Goal: Task Accomplishment & Management: Use online tool/utility

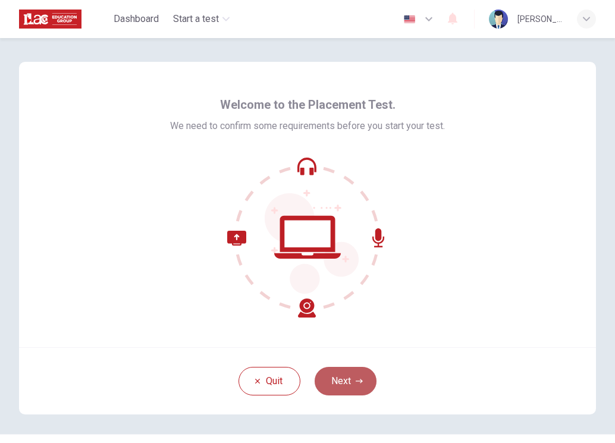
click at [348, 384] on button "Next" at bounding box center [346, 381] width 62 height 29
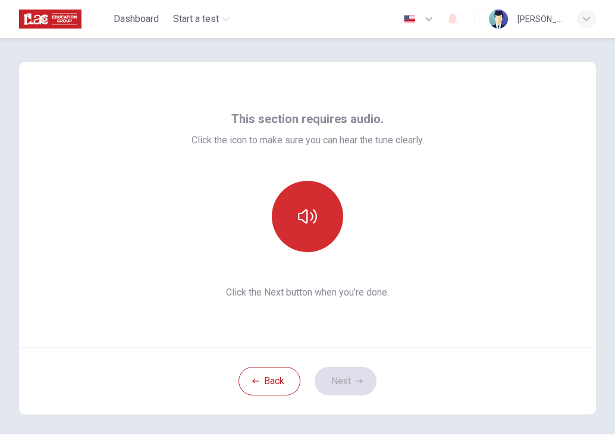
click at [299, 211] on icon "button" at bounding box center [307, 216] width 19 height 19
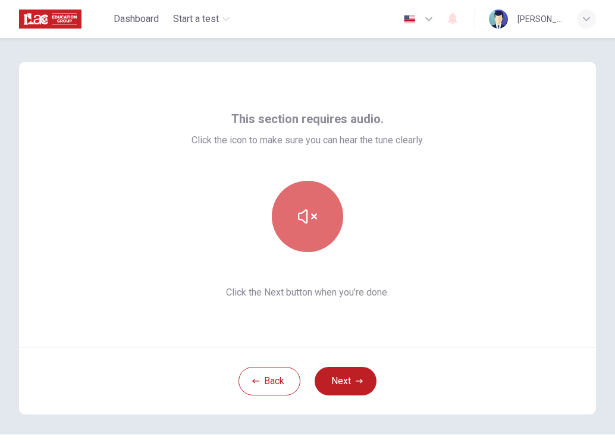
click at [308, 215] on icon "button" at bounding box center [307, 216] width 19 height 19
click at [304, 215] on icon "button" at bounding box center [307, 216] width 19 height 14
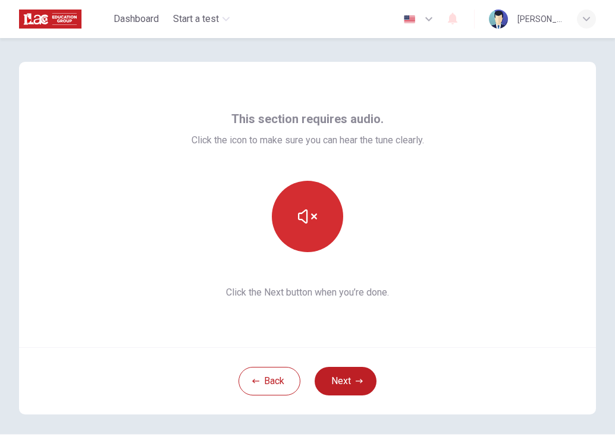
click at [118, 156] on div "This section requires audio. Click the icon to make sure you can hear the tune …" at bounding box center [307, 204] width 577 height 285
click at [356, 378] on icon "button" at bounding box center [359, 381] width 7 height 7
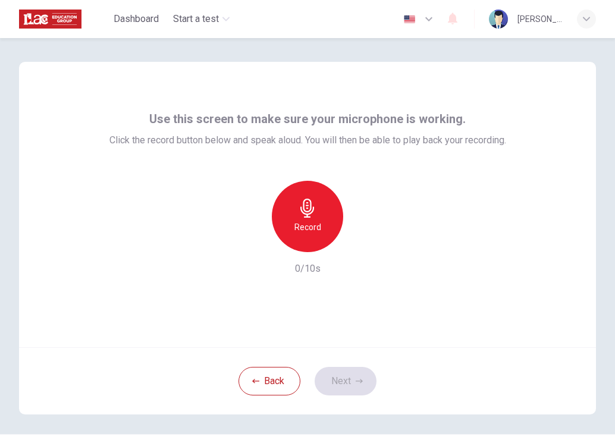
click at [312, 211] on icon "button" at bounding box center [307, 208] width 19 height 19
click at [337, 374] on button "Next" at bounding box center [346, 381] width 62 height 29
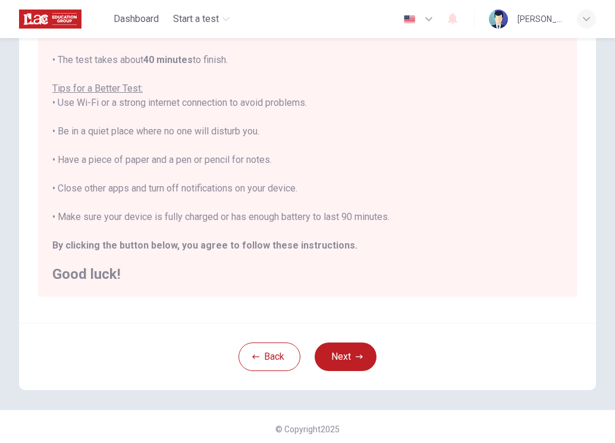
scroll to position [181, 0]
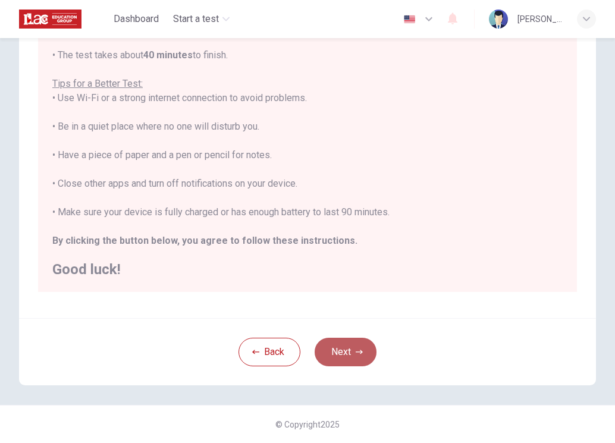
click at [356, 350] on icon "button" at bounding box center [359, 352] width 7 height 7
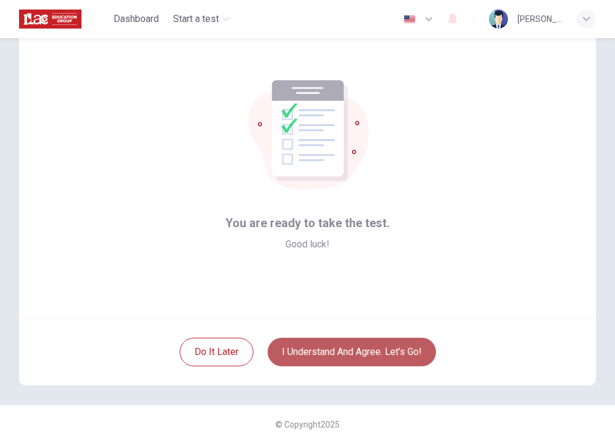
click at [386, 351] on button "I understand and agree. Let’s go!" at bounding box center [352, 352] width 168 height 29
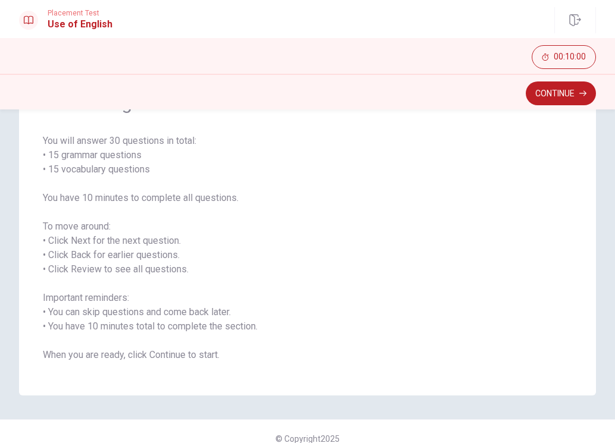
scroll to position [90, 0]
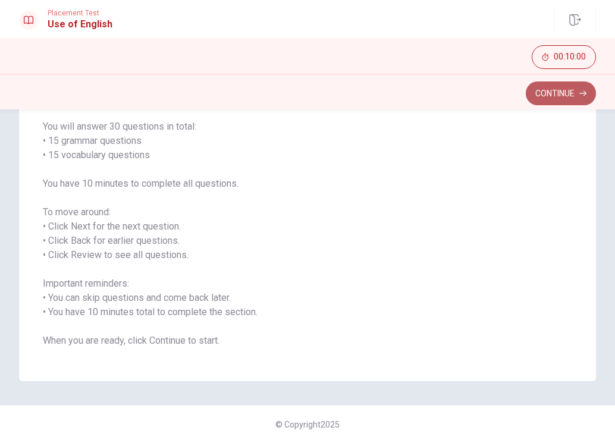
click at [566, 94] on button "Continue" at bounding box center [561, 93] width 70 height 24
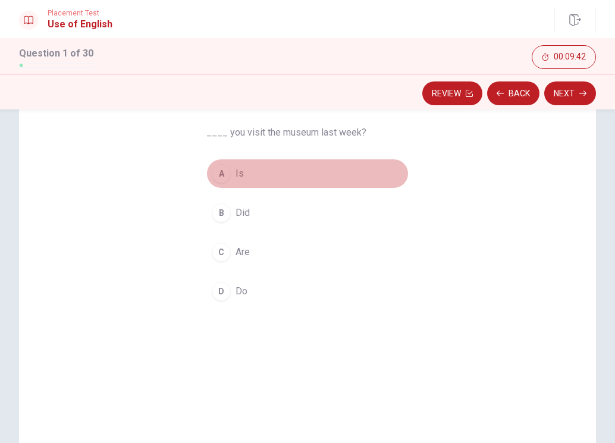
click at [231, 170] on button "A Is" at bounding box center [307, 174] width 202 height 30
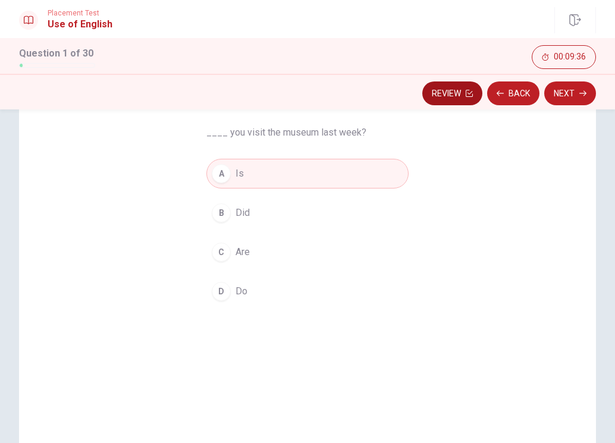
click at [454, 89] on button "Review" at bounding box center [452, 93] width 60 height 24
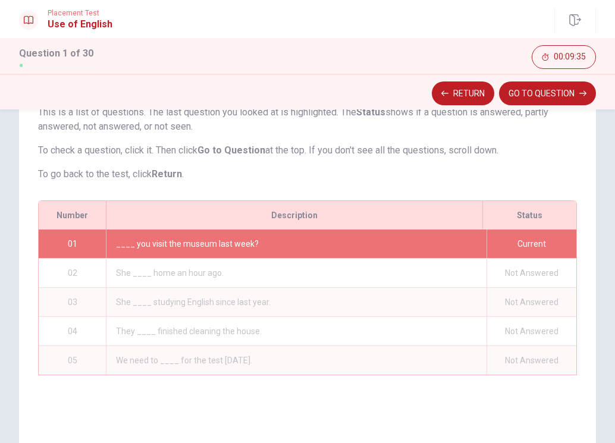
scroll to position [165, 0]
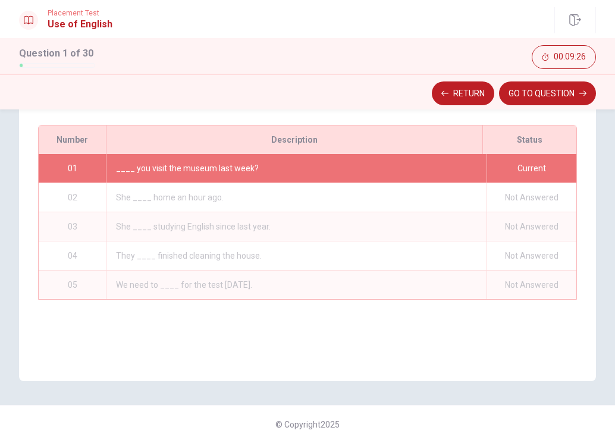
click at [333, 202] on div "She ____ home an hour ago." at bounding box center [296, 197] width 381 height 29
click at [512, 197] on div "Not Answered" at bounding box center [532, 197] width 90 height 29
click at [445, 90] on icon "button" at bounding box center [444, 93] width 7 height 7
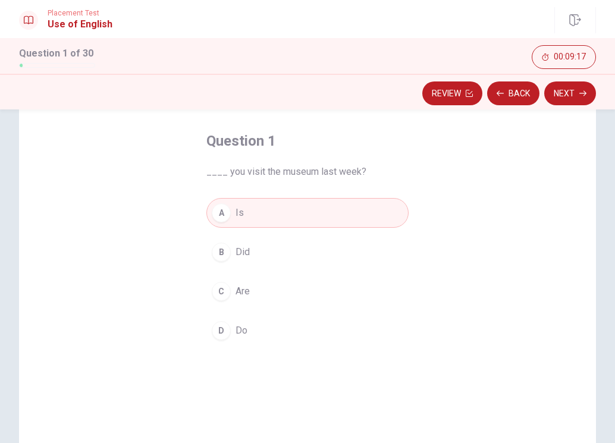
scroll to position [46, 0]
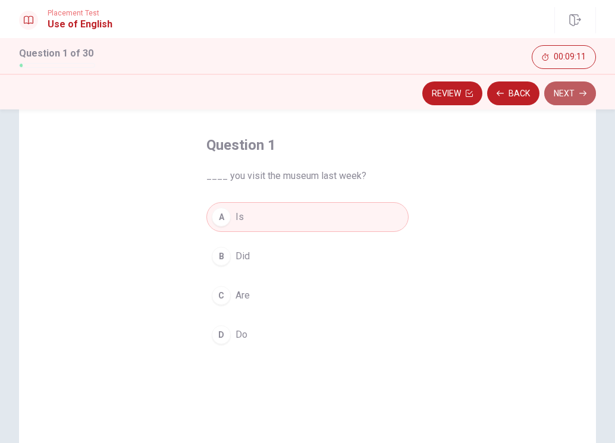
click at [572, 92] on button "Next" at bounding box center [570, 93] width 52 height 24
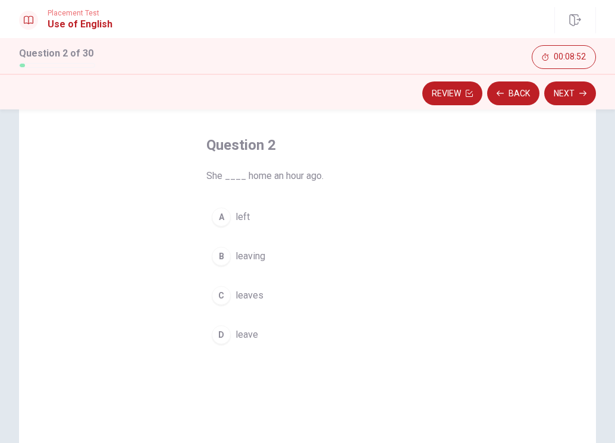
click at [238, 215] on span "left" at bounding box center [243, 217] width 14 height 14
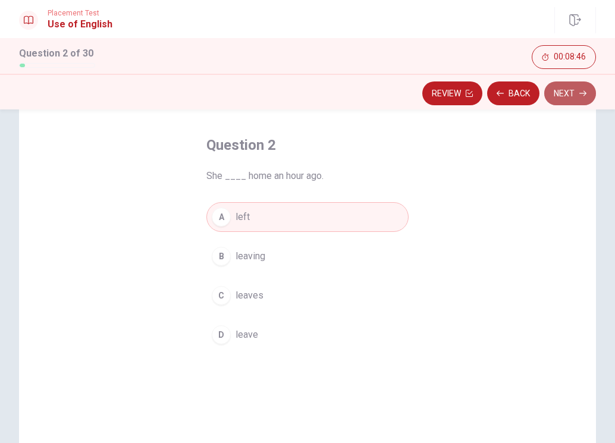
click at [572, 92] on button "Next" at bounding box center [570, 93] width 52 height 24
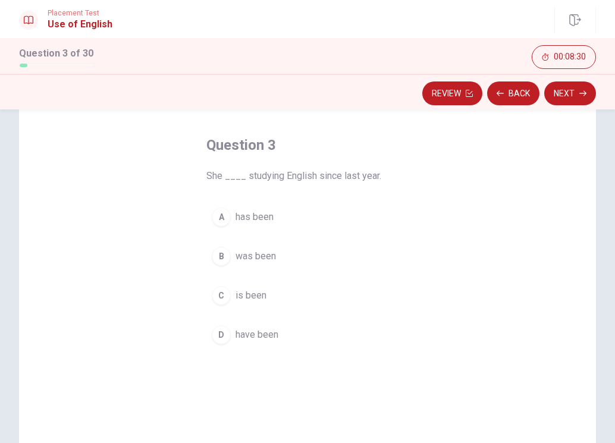
click at [263, 290] on button "C is been" at bounding box center [307, 296] width 202 height 30
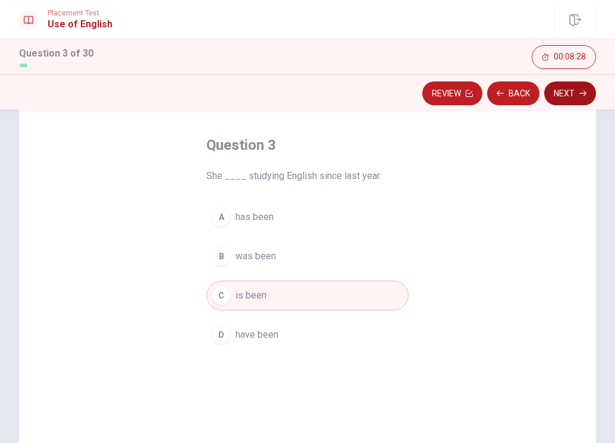
click at [576, 88] on button "Next" at bounding box center [570, 93] width 52 height 24
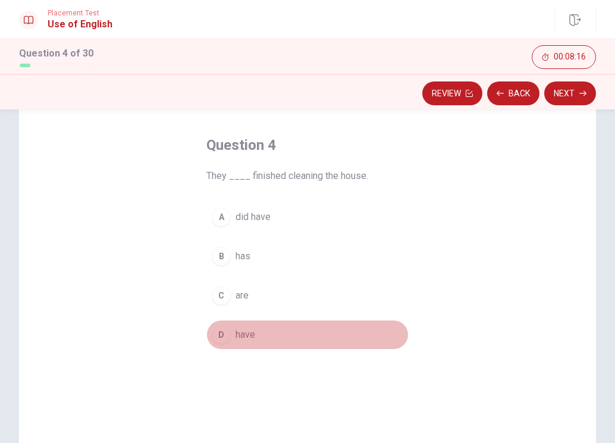
click at [241, 333] on span "have" at bounding box center [246, 335] width 20 height 14
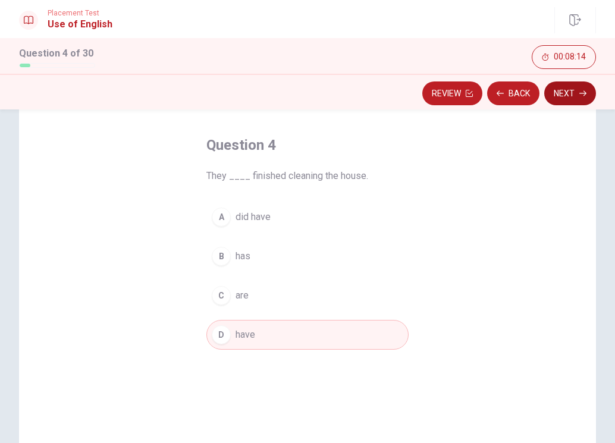
click at [570, 85] on button "Next" at bounding box center [570, 93] width 52 height 24
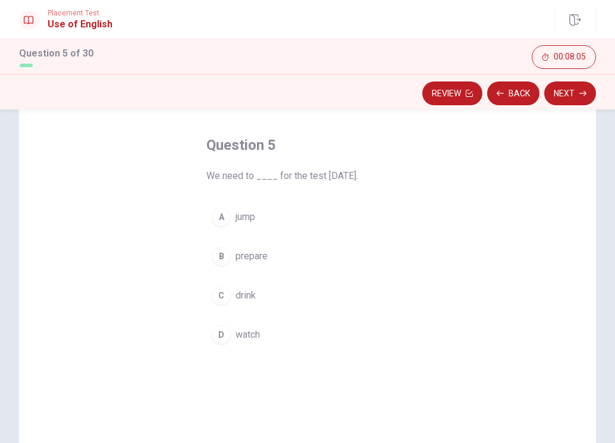
click at [262, 256] on span "prepare" at bounding box center [252, 256] width 32 height 14
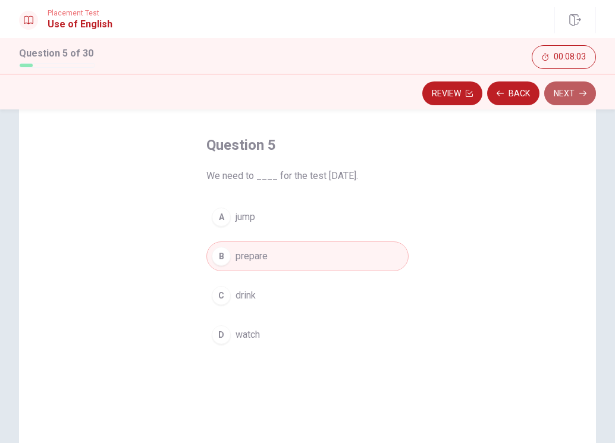
click at [564, 87] on button "Next" at bounding box center [570, 93] width 52 height 24
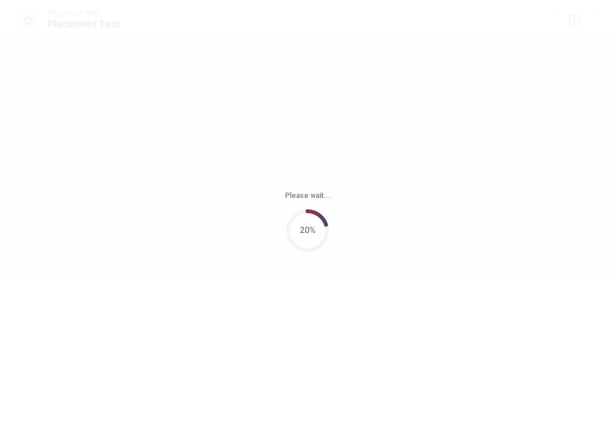
scroll to position [0, 0]
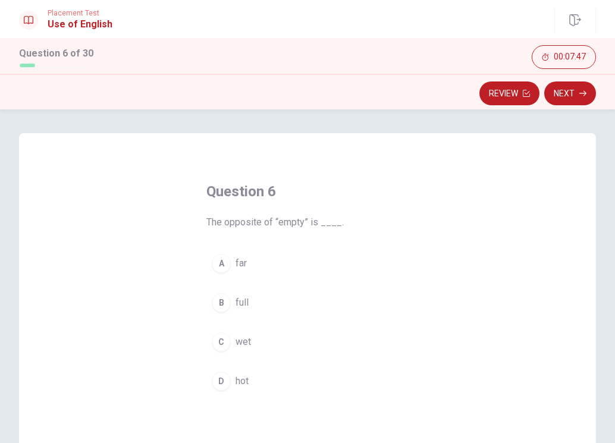
click at [243, 303] on span "full" at bounding box center [242, 303] width 13 height 14
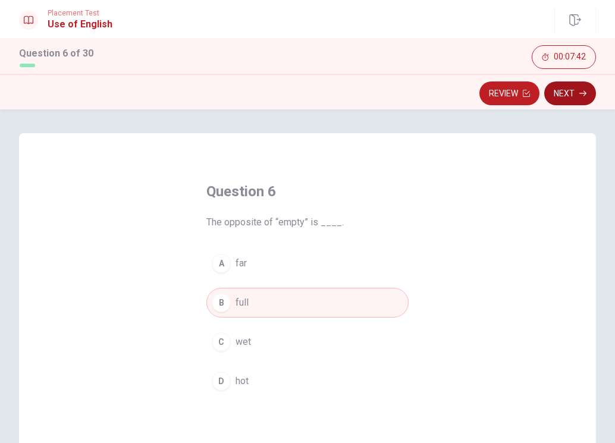
click at [568, 87] on button "Next" at bounding box center [570, 93] width 52 height 24
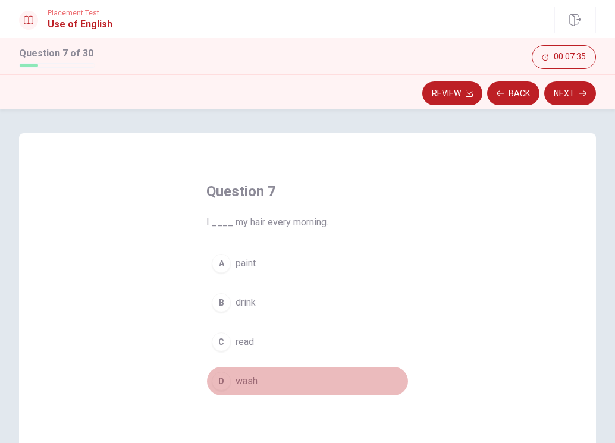
click at [252, 378] on span "wash" at bounding box center [247, 381] width 22 height 14
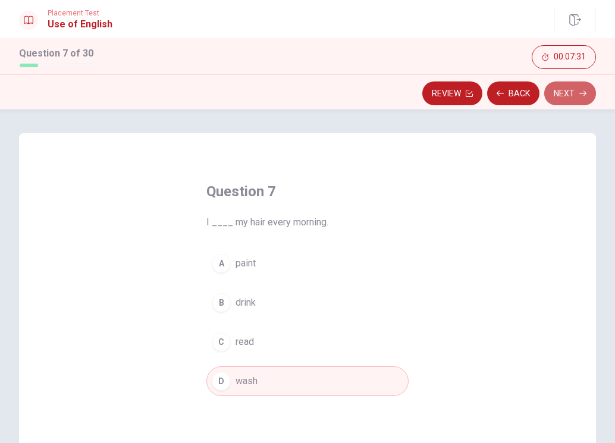
click at [572, 93] on button "Next" at bounding box center [570, 93] width 52 height 24
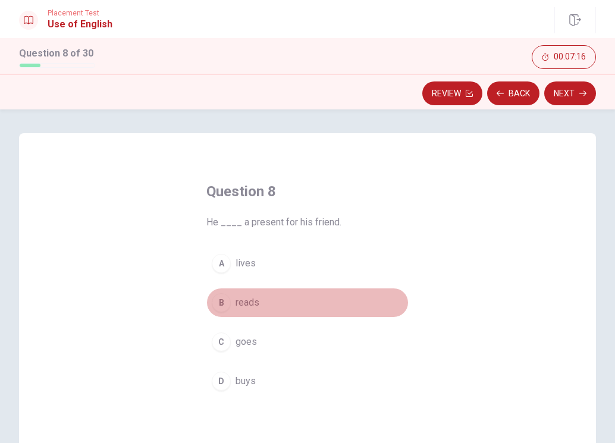
click at [250, 300] on span "reads" at bounding box center [248, 303] width 24 height 14
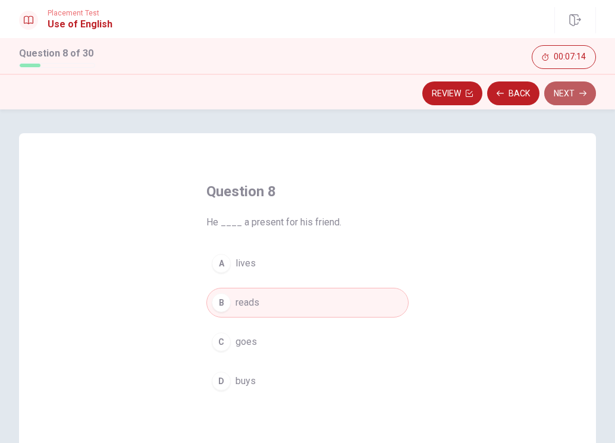
click at [572, 90] on button "Next" at bounding box center [570, 93] width 52 height 24
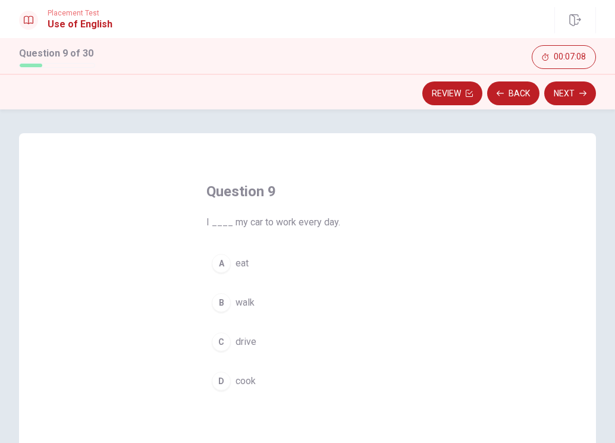
click at [246, 303] on span "walk" at bounding box center [245, 303] width 19 height 14
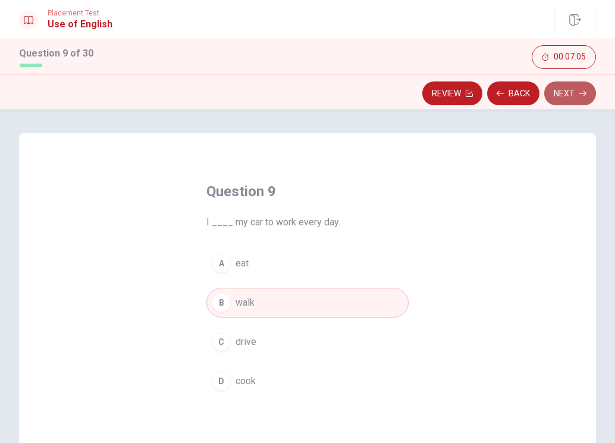
click at [564, 95] on button "Next" at bounding box center [570, 93] width 52 height 24
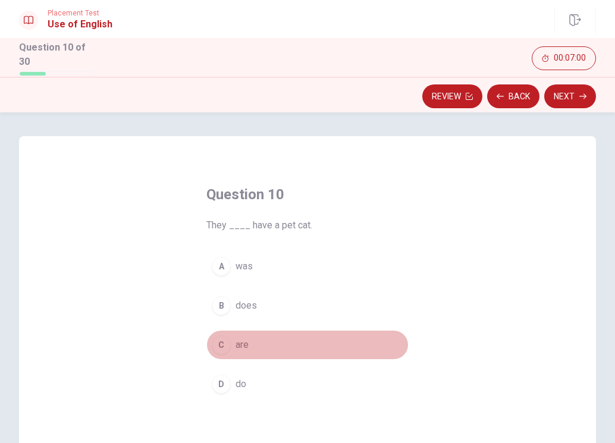
click at [241, 346] on span "are" at bounding box center [242, 345] width 13 height 14
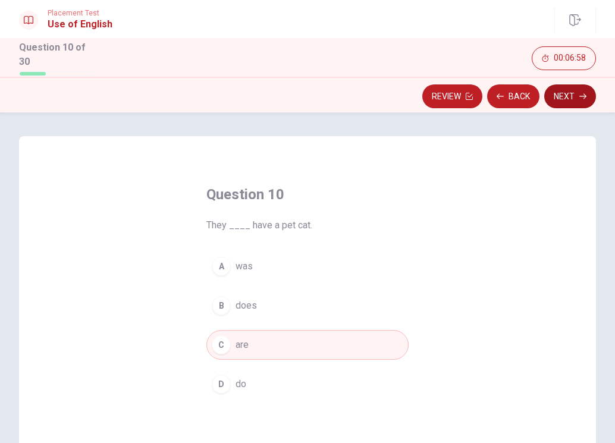
click at [577, 99] on button "Next" at bounding box center [570, 96] width 52 height 24
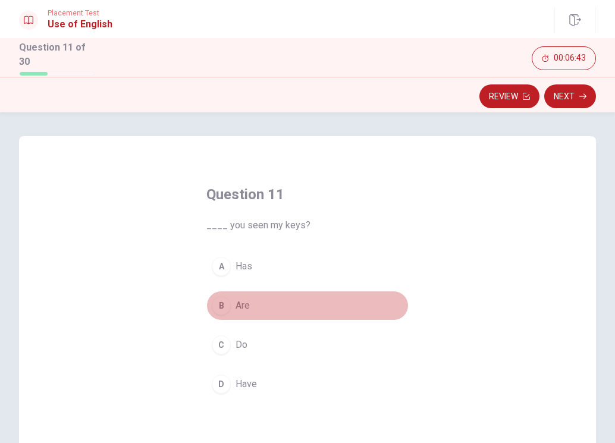
click at [240, 303] on span "Are" at bounding box center [243, 306] width 14 height 14
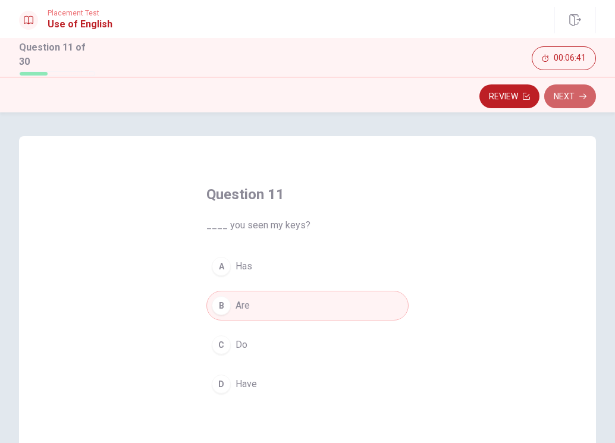
click at [561, 90] on button "Next" at bounding box center [570, 96] width 52 height 24
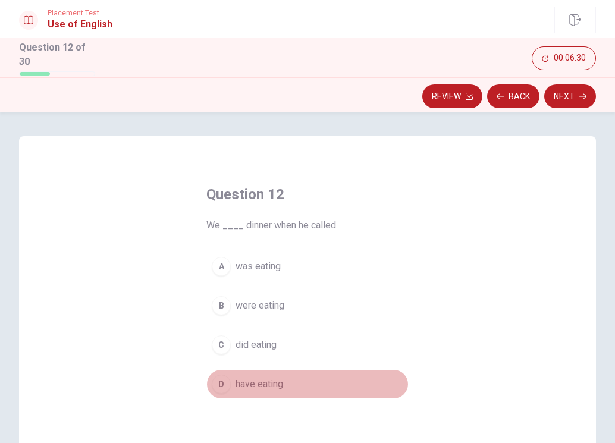
click at [262, 383] on span "have eating" at bounding box center [260, 384] width 48 height 14
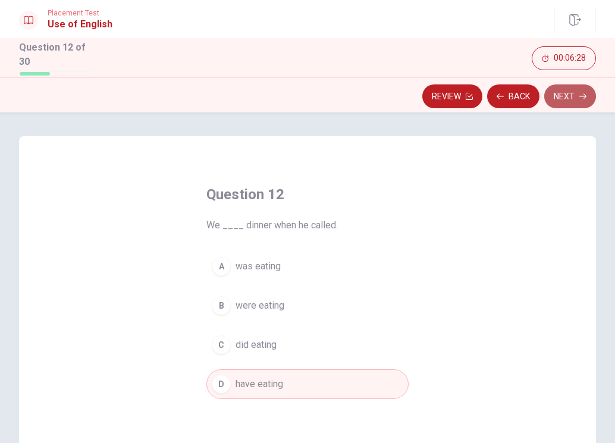
click at [561, 92] on button "Next" at bounding box center [570, 96] width 52 height 24
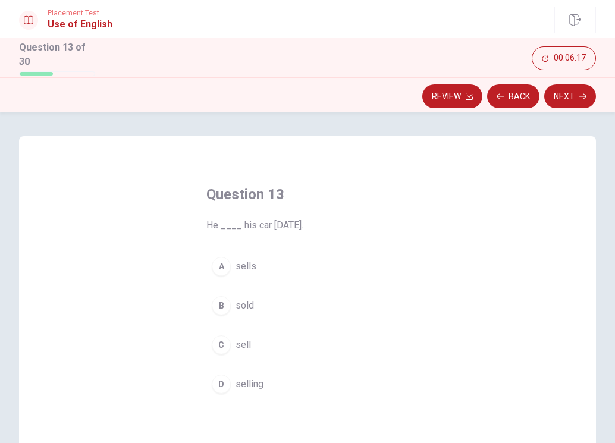
click at [249, 265] on span "sells" at bounding box center [246, 266] width 21 height 14
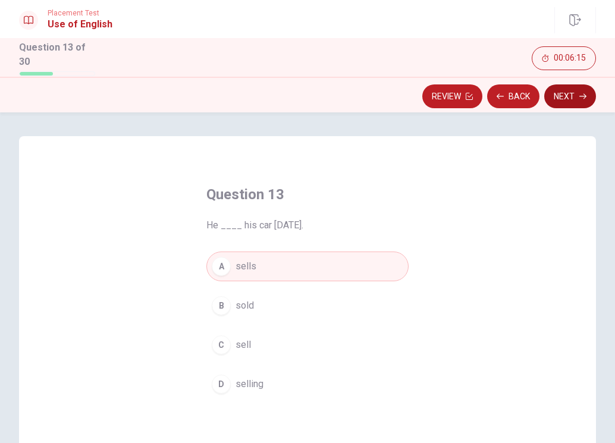
click at [561, 91] on button "Next" at bounding box center [570, 96] width 52 height 24
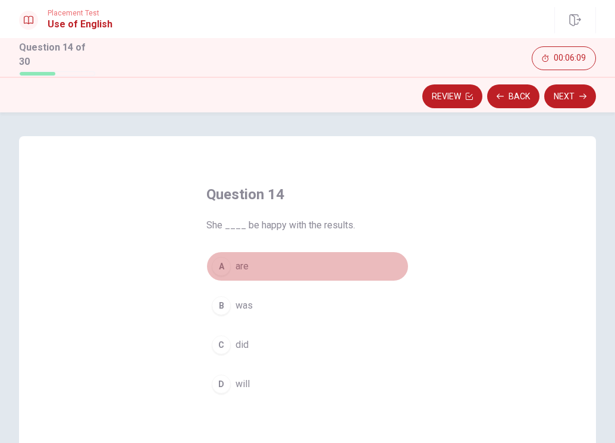
click at [241, 265] on span "are" at bounding box center [242, 266] width 13 height 14
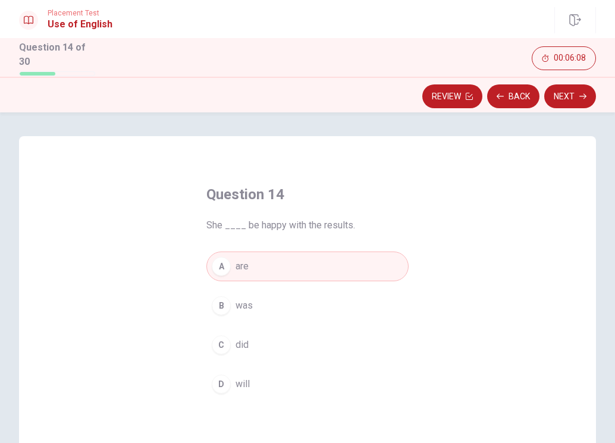
click at [569, 96] on button "Next" at bounding box center [570, 96] width 52 height 24
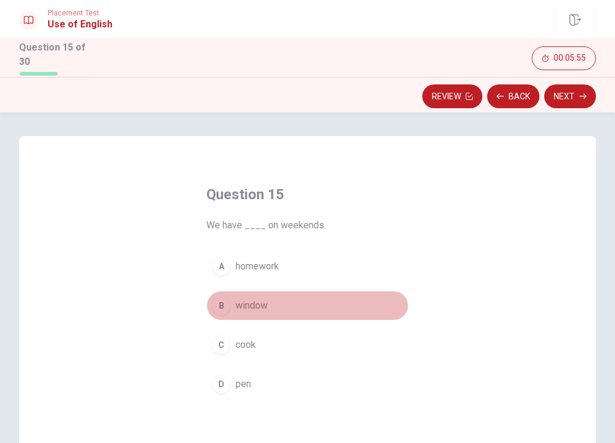
click at [260, 303] on span "window" at bounding box center [252, 306] width 32 height 14
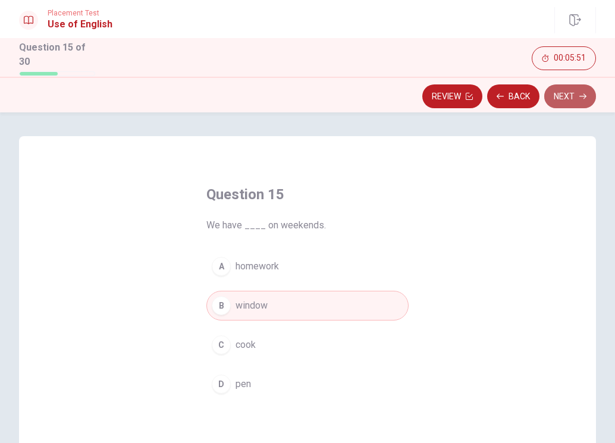
click at [576, 95] on button "Next" at bounding box center [570, 96] width 52 height 24
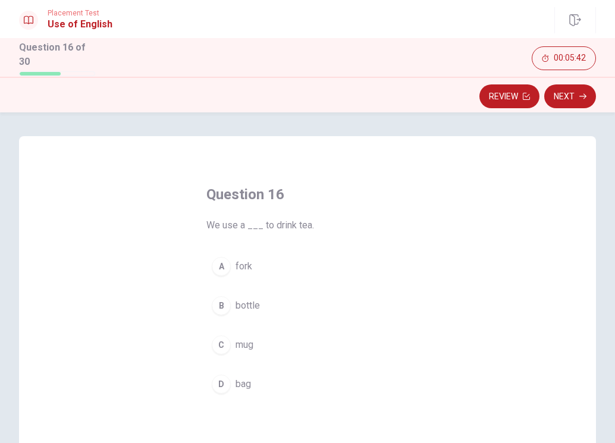
click at [246, 264] on span "fork" at bounding box center [244, 266] width 17 height 14
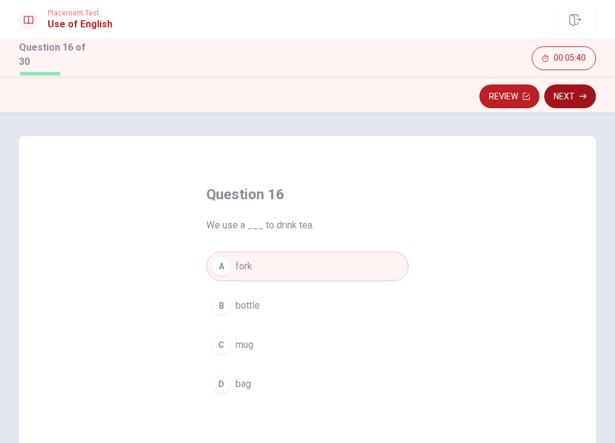
click at [569, 91] on button "Next" at bounding box center [570, 96] width 52 height 24
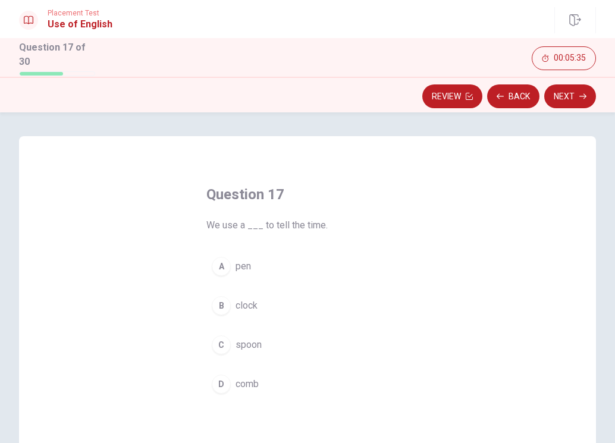
click at [247, 303] on span "clock" at bounding box center [247, 306] width 22 height 14
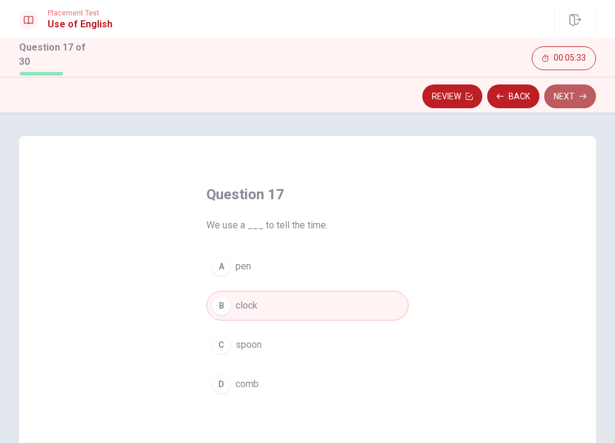
click at [564, 91] on button "Next" at bounding box center [570, 96] width 52 height 24
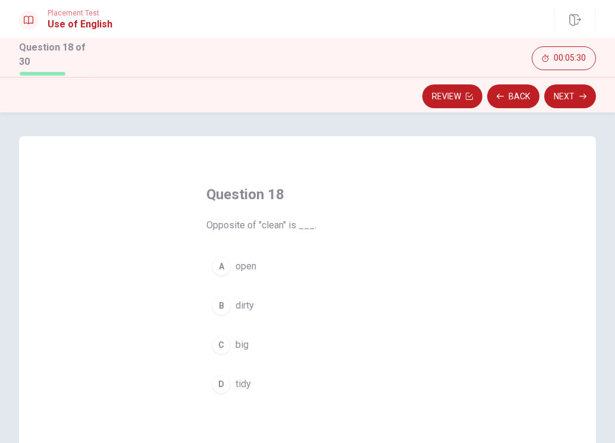
click at [248, 266] on span "open" at bounding box center [246, 266] width 21 height 14
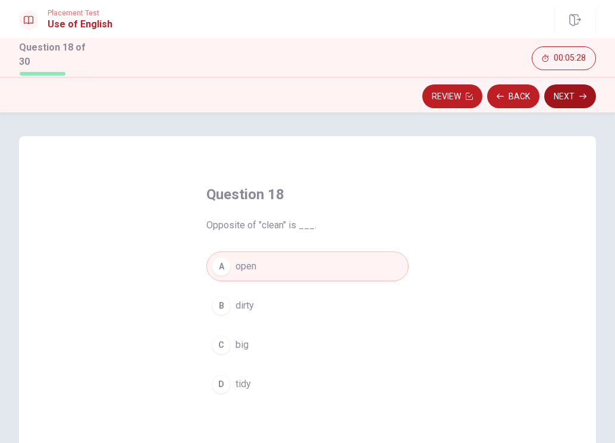
click at [579, 89] on button "Next" at bounding box center [570, 96] width 52 height 24
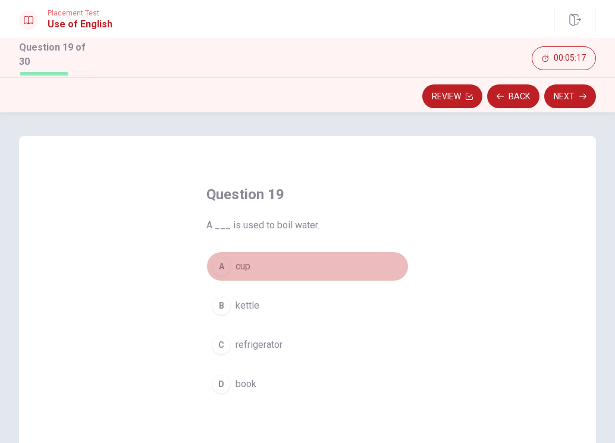
click at [244, 267] on span "cup" at bounding box center [243, 266] width 15 height 14
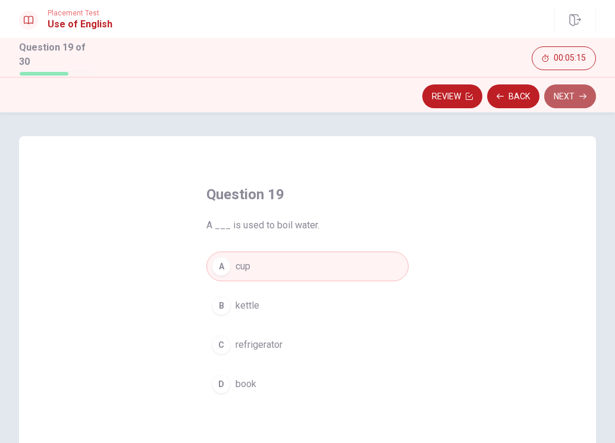
click at [559, 92] on button "Next" at bounding box center [570, 96] width 52 height 24
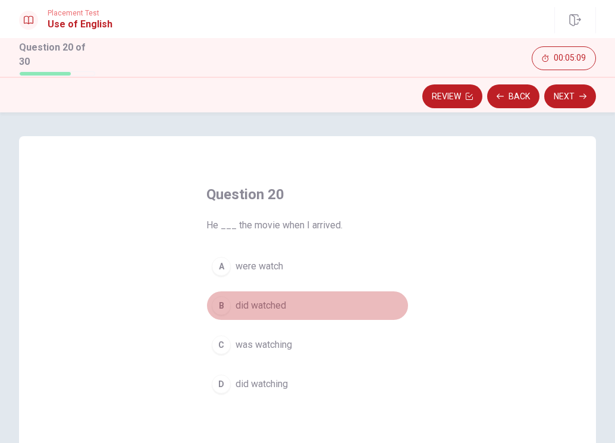
click at [281, 303] on span "did watched" at bounding box center [261, 306] width 51 height 14
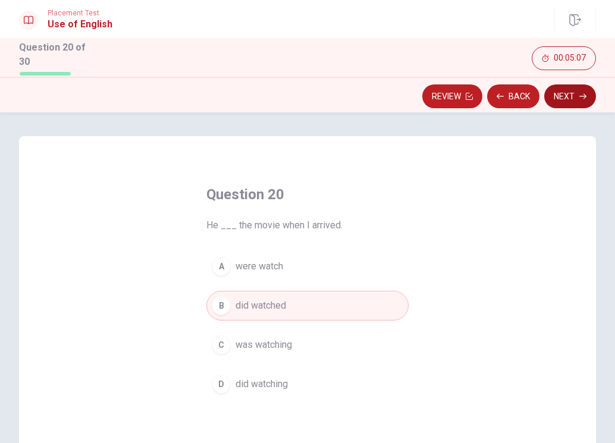
click at [567, 95] on button "Next" at bounding box center [570, 96] width 52 height 24
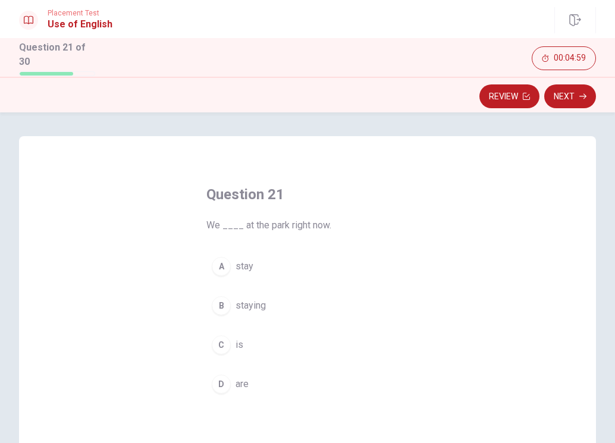
click at [239, 343] on span "is" at bounding box center [240, 345] width 8 height 14
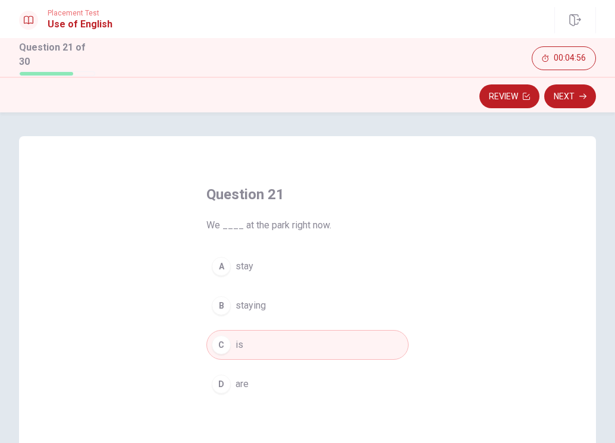
click at [564, 94] on button "Next" at bounding box center [570, 96] width 52 height 24
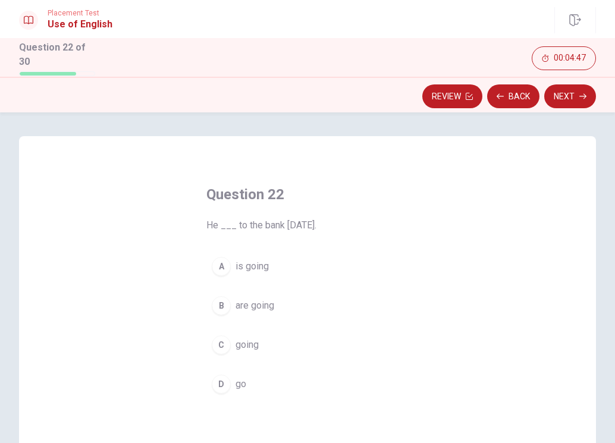
click at [265, 263] on span "is going" at bounding box center [252, 266] width 33 height 14
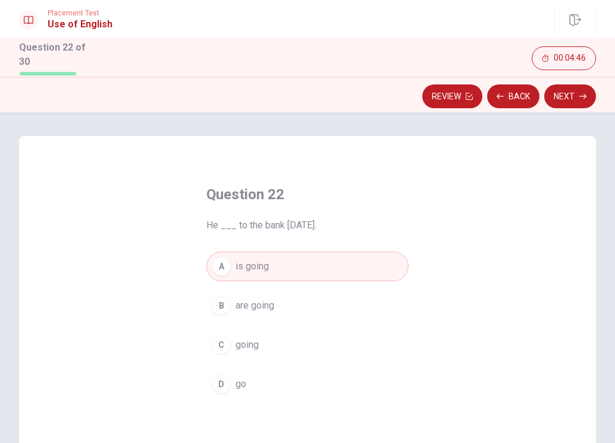
click at [564, 90] on button "Next" at bounding box center [570, 96] width 52 height 24
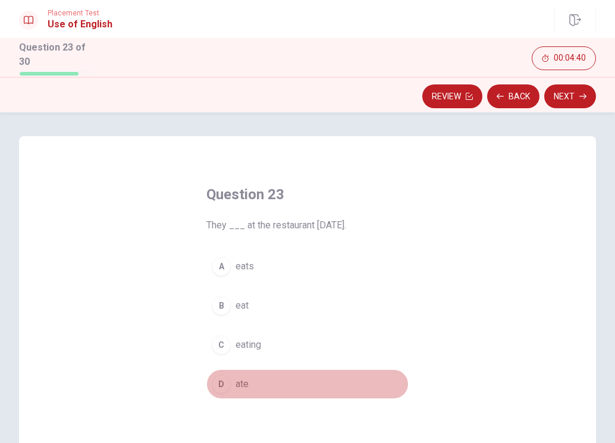
click at [243, 383] on span "ate" at bounding box center [242, 384] width 13 height 14
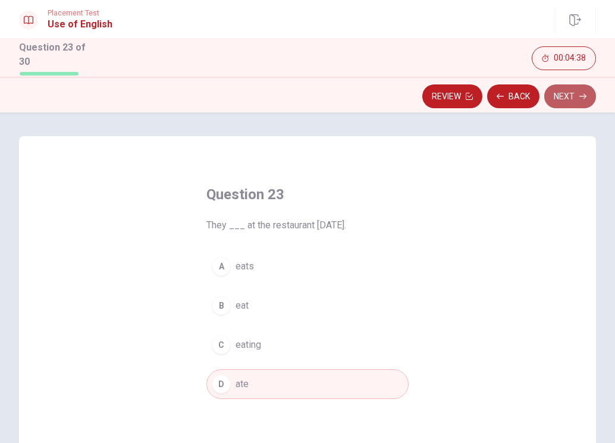
click at [576, 92] on button "Next" at bounding box center [570, 96] width 52 height 24
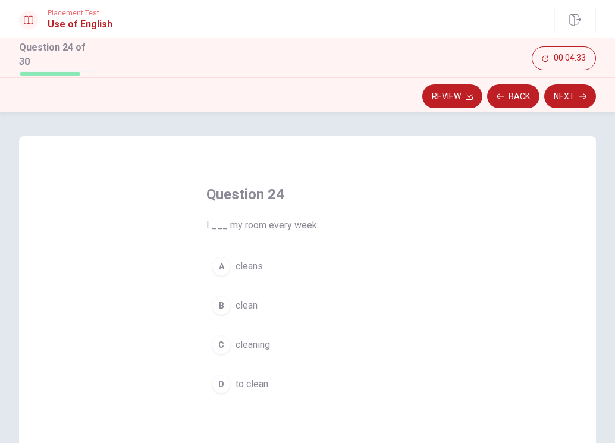
click at [263, 344] on span "cleaning" at bounding box center [253, 345] width 34 height 14
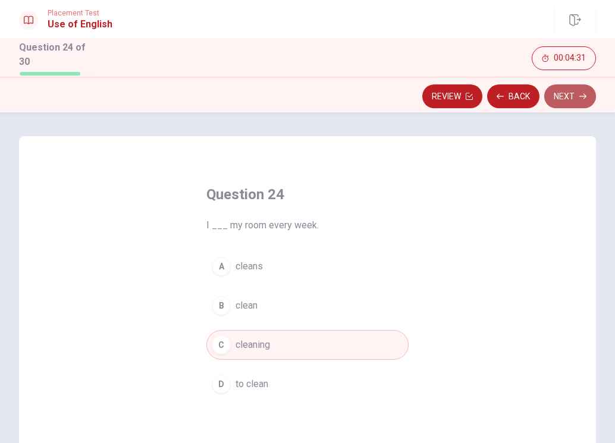
click at [574, 97] on button "Next" at bounding box center [570, 96] width 52 height 24
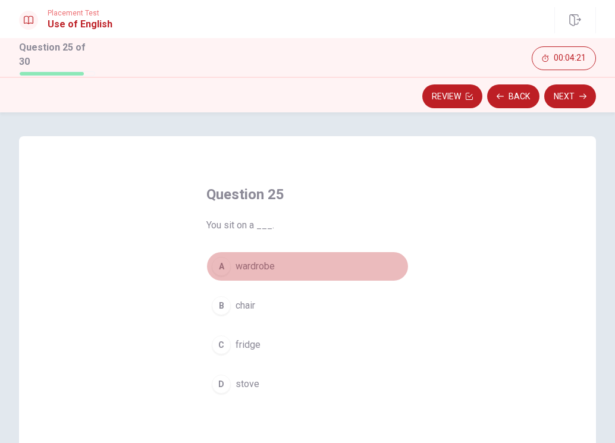
click at [262, 263] on span "wardrobe" at bounding box center [255, 266] width 39 height 14
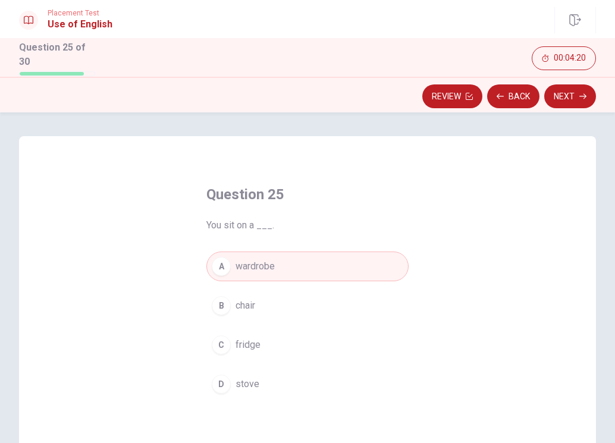
click at [564, 92] on button "Next" at bounding box center [570, 96] width 52 height 24
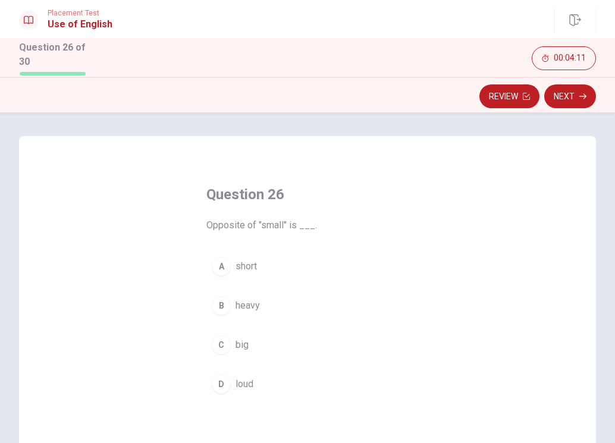
click at [252, 263] on span "short" at bounding box center [246, 266] width 21 height 14
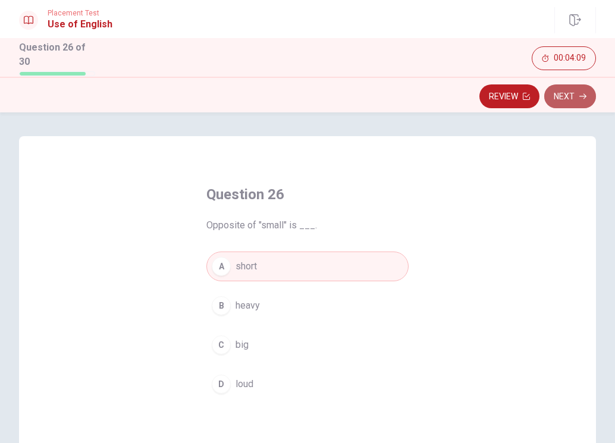
click at [579, 99] on button "Next" at bounding box center [570, 96] width 52 height 24
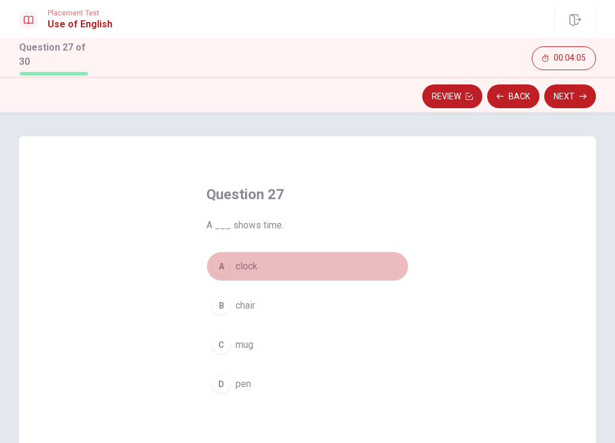
drag, startPoint x: 251, startPoint y: 265, endPoint x: 257, endPoint y: 263, distance: 6.1
click at [252, 265] on span "clock" at bounding box center [247, 266] width 22 height 14
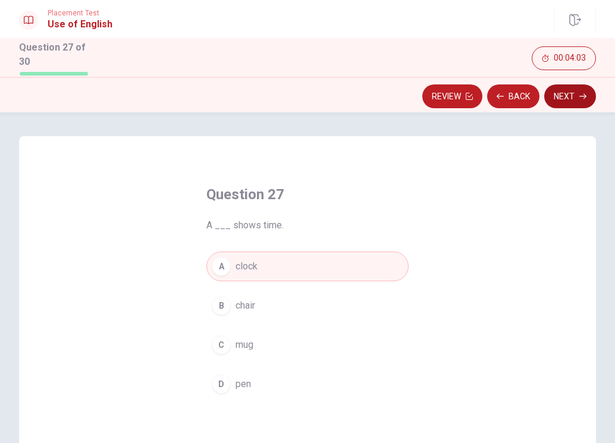
click at [574, 94] on button "Next" at bounding box center [570, 96] width 52 height 24
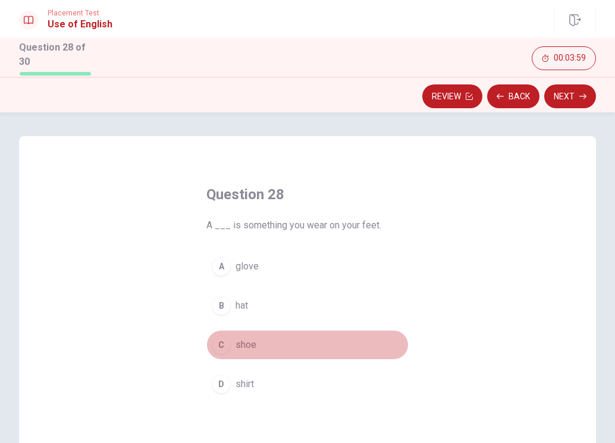
click at [244, 343] on span "shoe" at bounding box center [246, 345] width 21 height 14
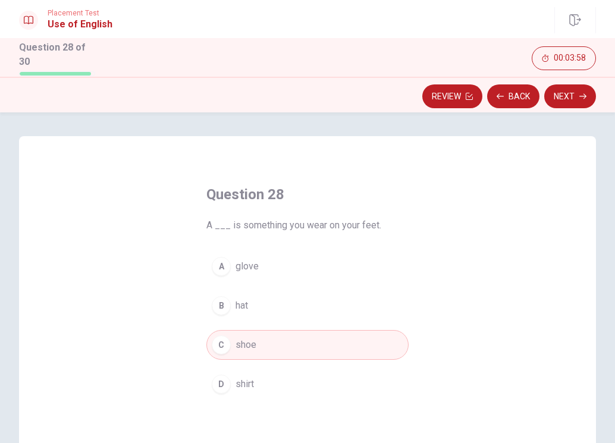
click at [572, 95] on button "Next" at bounding box center [570, 96] width 52 height 24
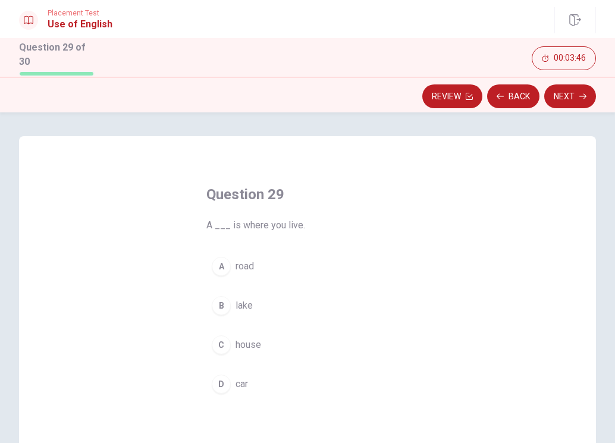
click at [240, 308] on span "lake" at bounding box center [244, 306] width 17 height 14
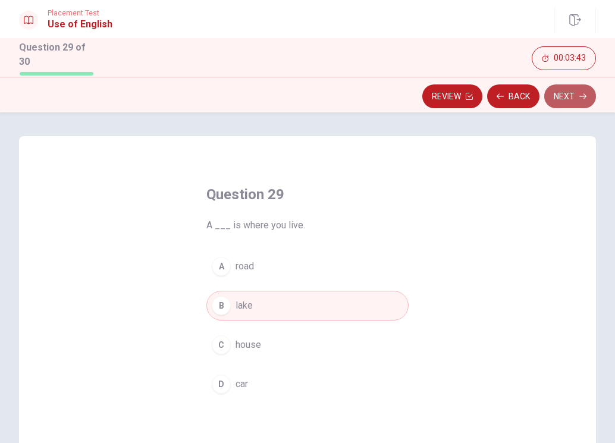
click at [567, 95] on button "Next" at bounding box center [570, 96] width 52 height 24
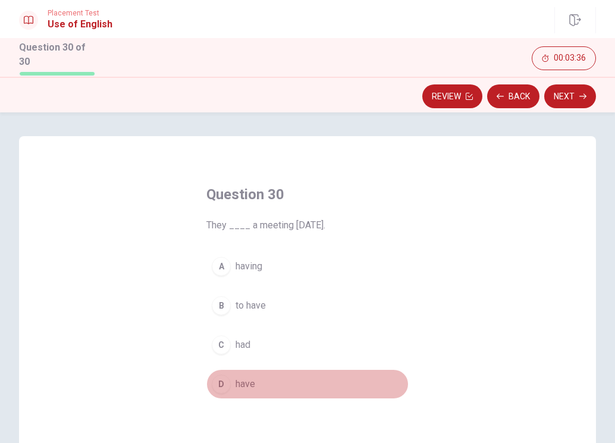
click at [246, 382] on span "have" at bounding box center [246, 384] width 20 height 14
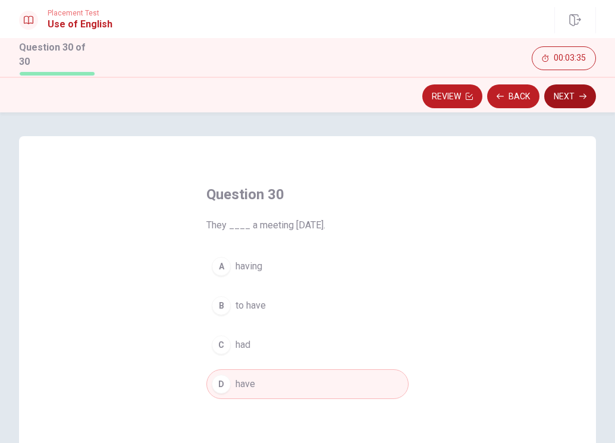
click at [569, 97] on button "Next" at bounding box center [570, 96] width 52 height 24
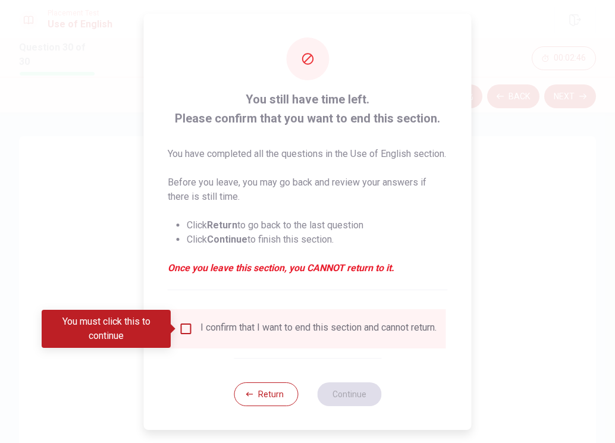
click at [116, 332] on div "You must click this to continue" at bounding box center [106, 329] width 129 height 38
click at [190, 325] on input "You must click this to continue" at bounding box center [186, 329] width 14 height 14
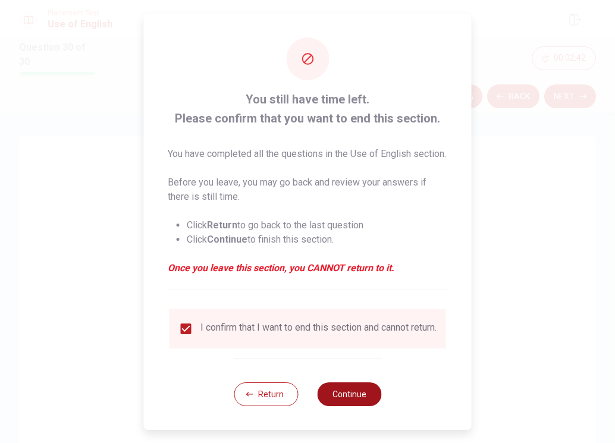
click at [351, 396] on button "Continue" at bounding box center [349, 394] width 64 height 24
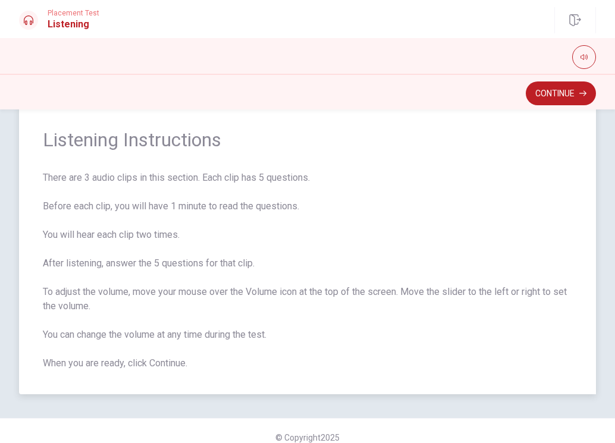
scroll to position [42, 0]
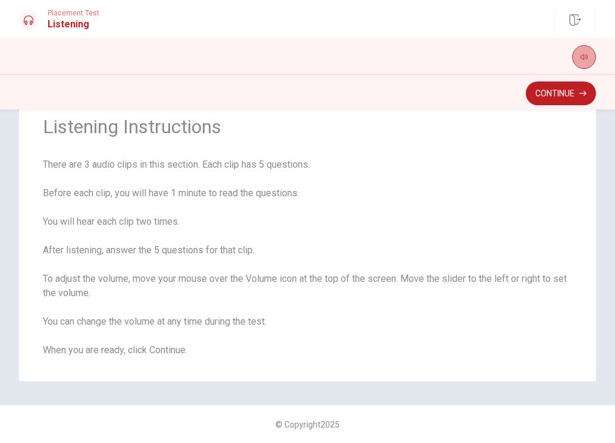
click at [586, 55] on icon "button" at bounding box center [583, 57] width 7 height 5
drag, startPoint x: 285, startPoint y: 426, endPoint x: 280, endPoint y: 430, distance: 6.3
click at [285, 426] on span "© Copyright 2025" at bounding box center [307, 425] width 64 height 10
click at [275, 425] on span "© Copyright 2025" at bounding box center [307, 425] width 64 height 10
click at [558, 96] on button "Continue" at bounding box center [561, 93] width 70 height 24
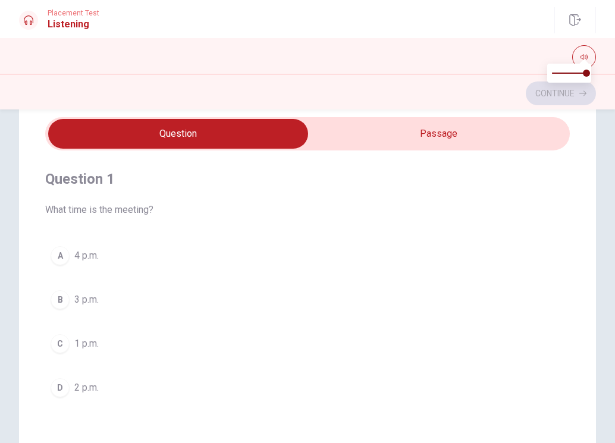
click at [94, 255] on span "4 p.m." at bounding box center [86, 256] width 24 height 14
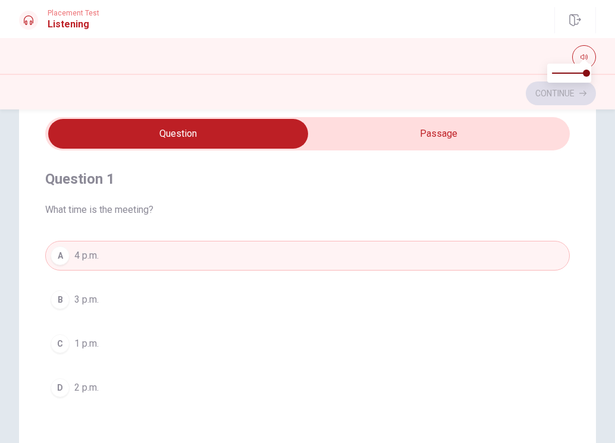
type input "20"
click at [233, 130] on input "checkbox" at bounding box center [178, 134] width 787 height 30
checkbox input "true"
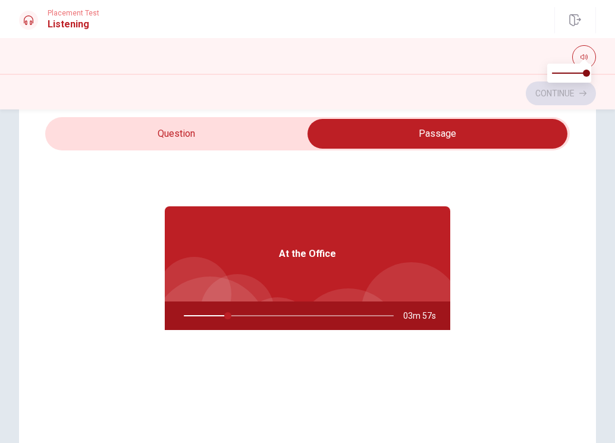
type input "21"
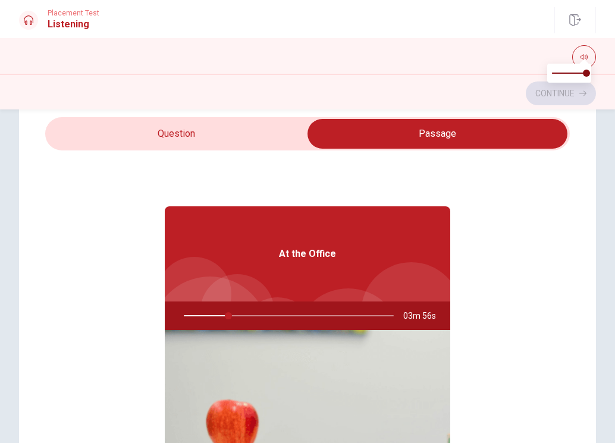
click at [387, 129] on input "checkbox" at bounding box center [437, 134] width 787 height 30
checkbox input "false"
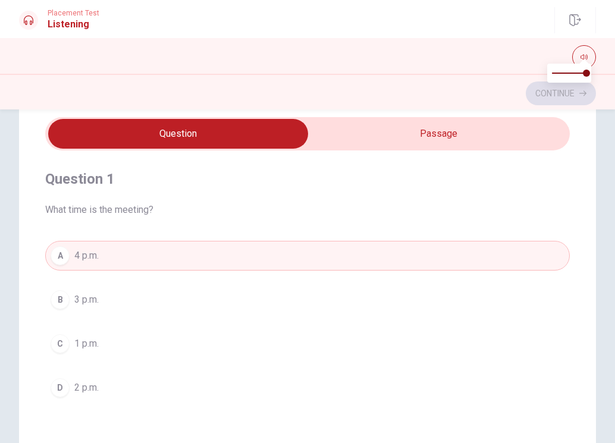
click at [570, 93] on div "Continue" at bounding box center [307, 93] width 577 height 23
type input "23"
click at [466, 132] on input "checkbox" at bounding box center [178, 134] width 787 height 30
checkbox input "true"
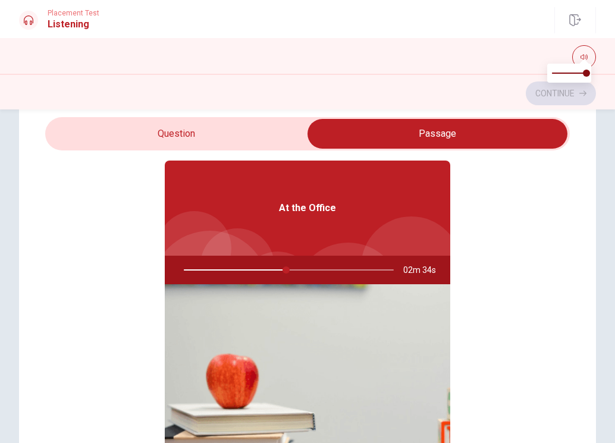
scroll to position [67, 0]
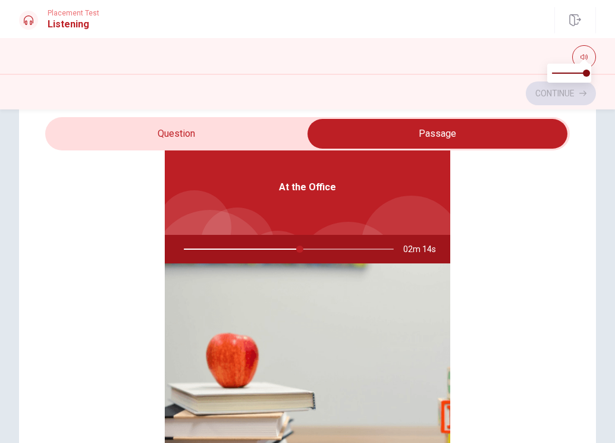
type input "56"
click at [494, 134] on input "checkbox" at bounding box center [437, 134] width 787 height 30
checkbox input "false"
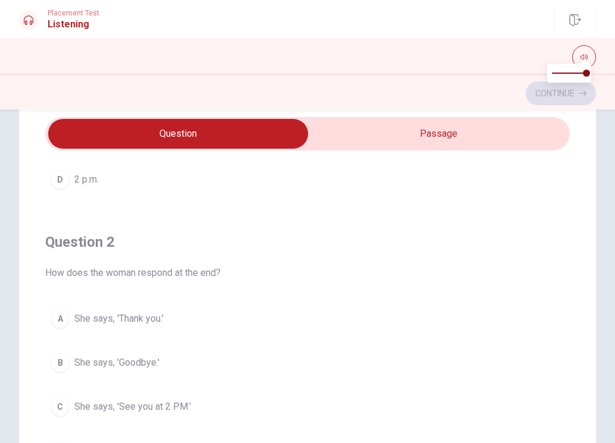
scroll to position [245, 0]
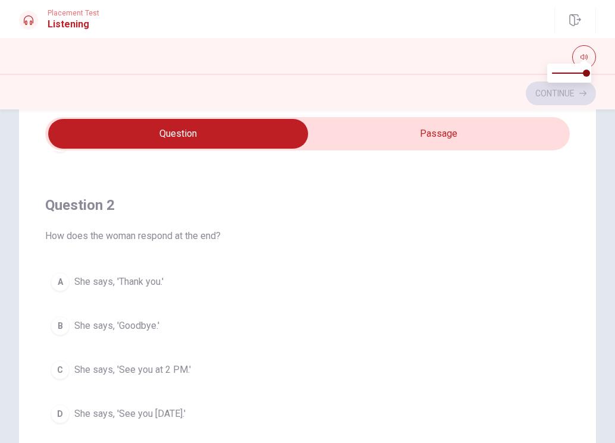
click at [147, 278] on span "She says, 'Thank you.'" at bounding box center [118, 282] width 89 height 14
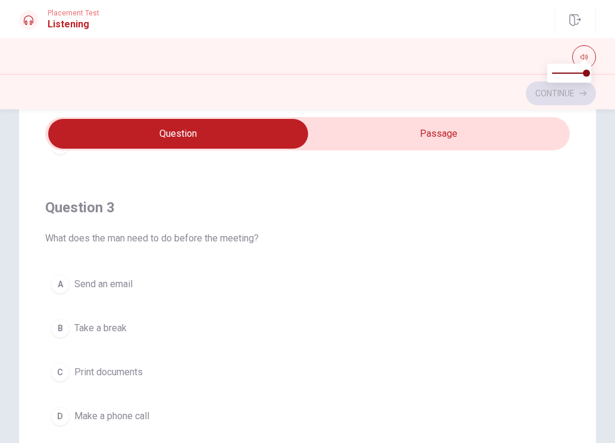
scroll to position [542, 0]
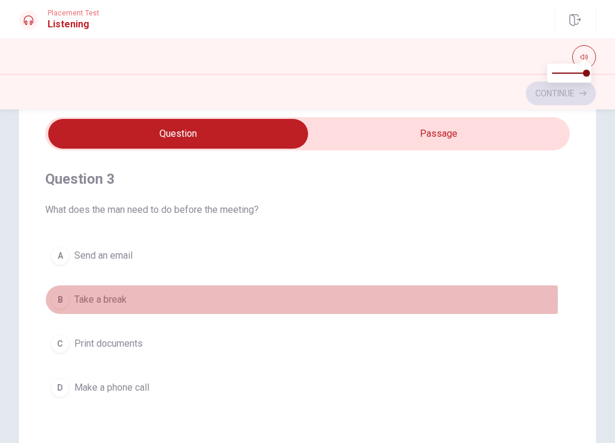
click at [117, 300] on span "Take a break" at bounding box center [100, 300] width 52 height 14
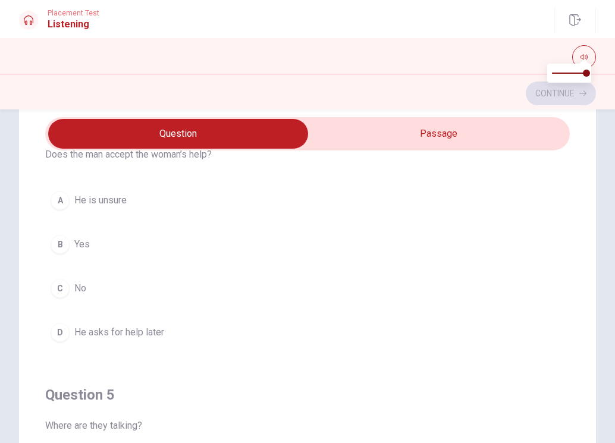
scroll to position [840, 0]
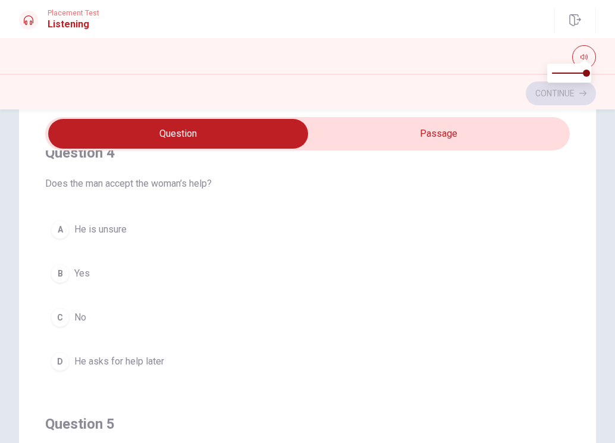
click at [131, 358] on span "He asks for help later" at bounding box center [119, 361] width 90 height 14
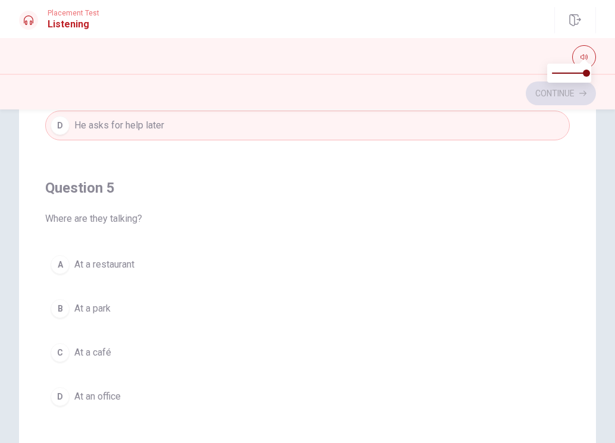
scroll to position [161, 0]
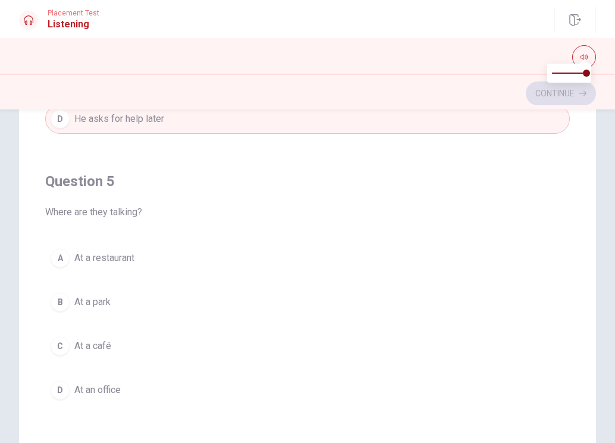
click at [120, 255] on span "At a restaurant" at bounding box center [104, 258] width 60 height 14
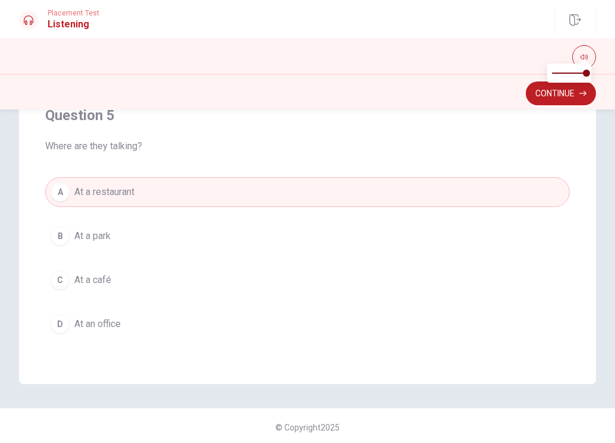
scroll to position [230, 0]
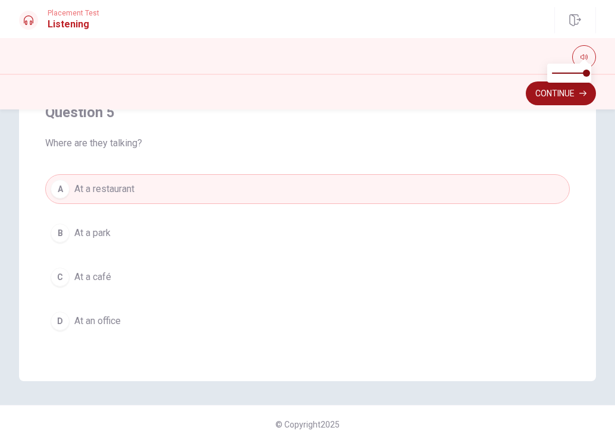
click at [579, 92] on icon "button" at bounding box center [582, 93] width 7 height 7
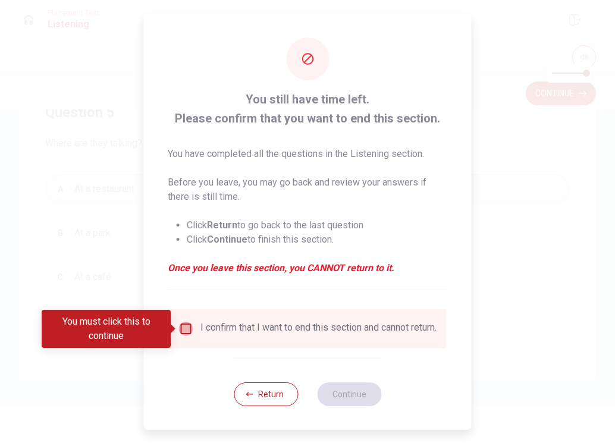
click at [186, 327] on input "You must click this to continue" at bounding box center [186, 329] width 14 height 14
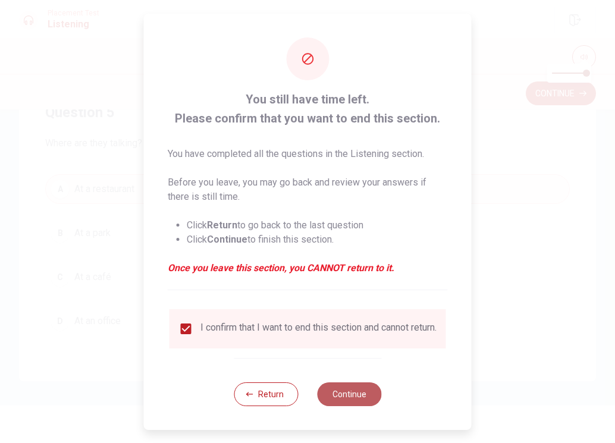
click at [347, 391] on button "Continue" at bounding box center [349, 394] width 64 height 24
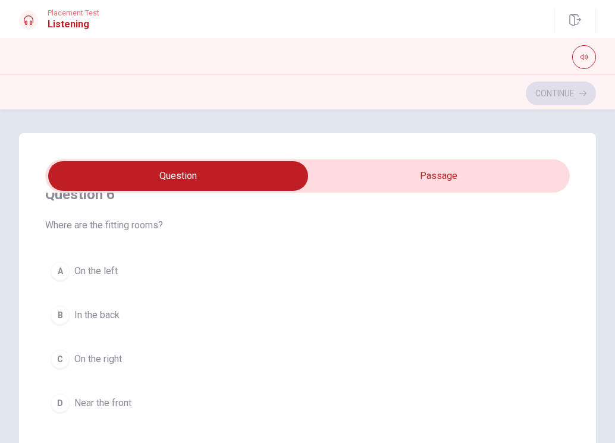
scroll to position [0, 0]
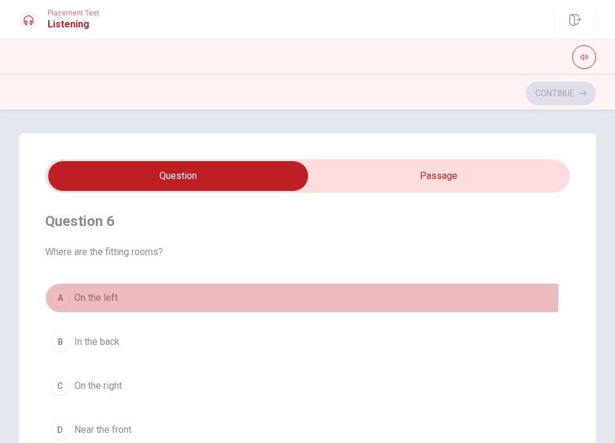
click at [96, 294] on span "On the left" at bounding box center [95, 298] width 43 height 14
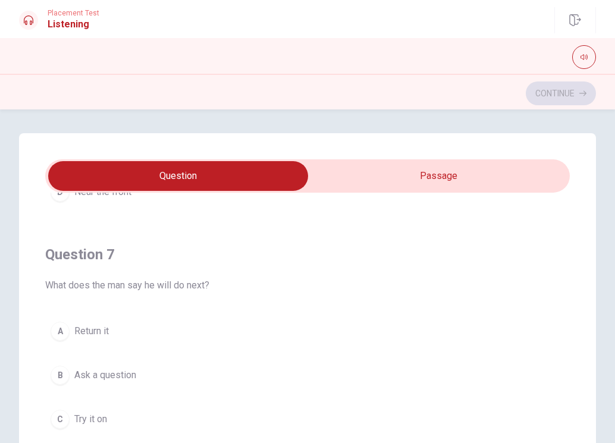
scroll to position [297, 0]
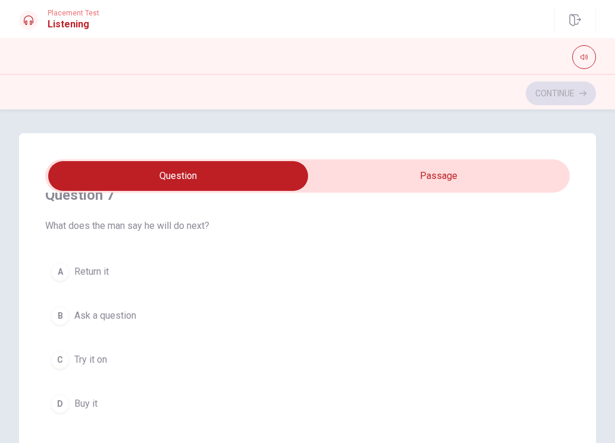
click at [110, 309] on span "Ask a question" at bounding box center [105, 316] width 62 height 14
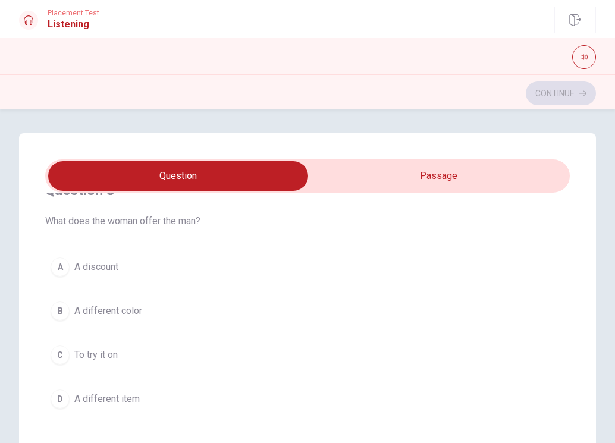
scroll to position [595, 0]
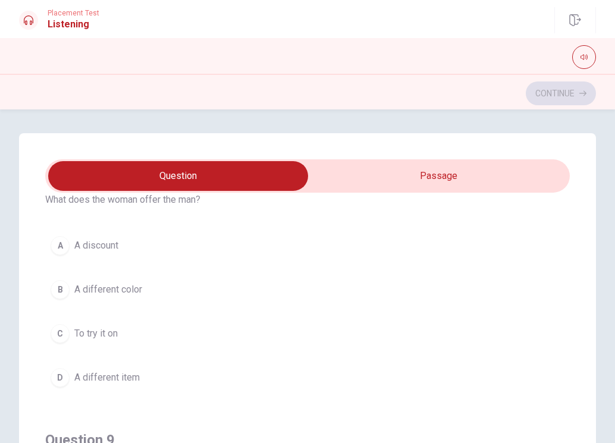
click at [123, 377] on span "A different item" at bounding box center [106, 378] width 65 height 14
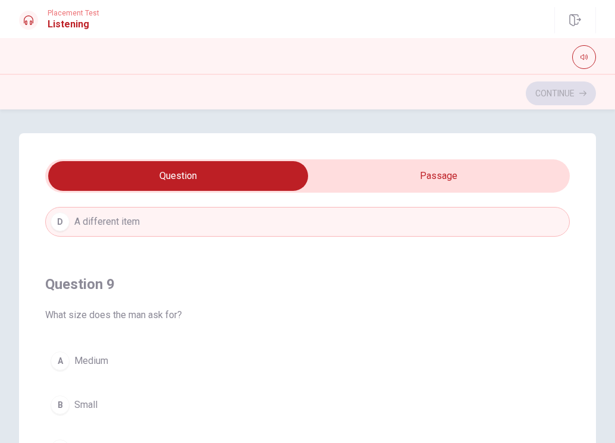
scroll to position [773, 0]
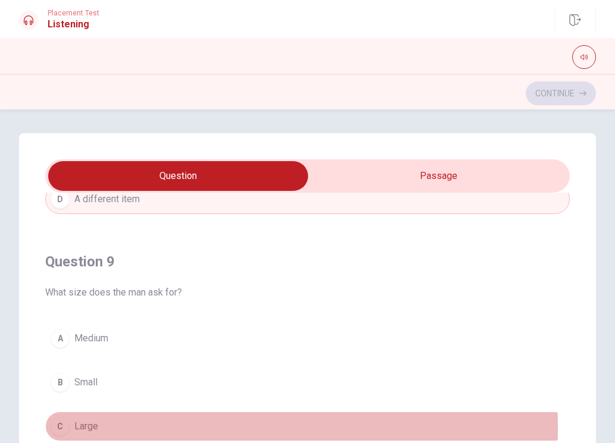
click at [102, 426] on button "C Large" at bounding box center [307, 427] width 525 height 30
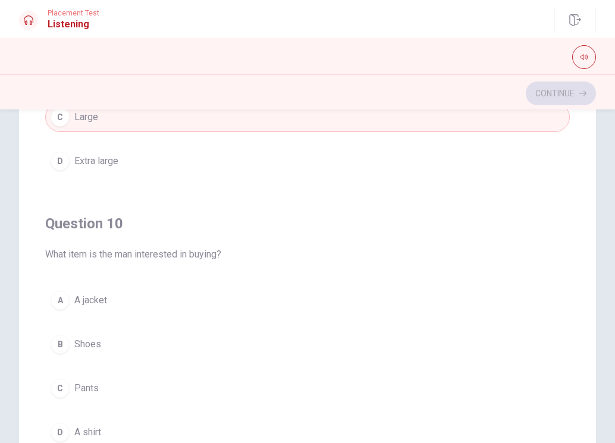
scroll to position [178, 0]
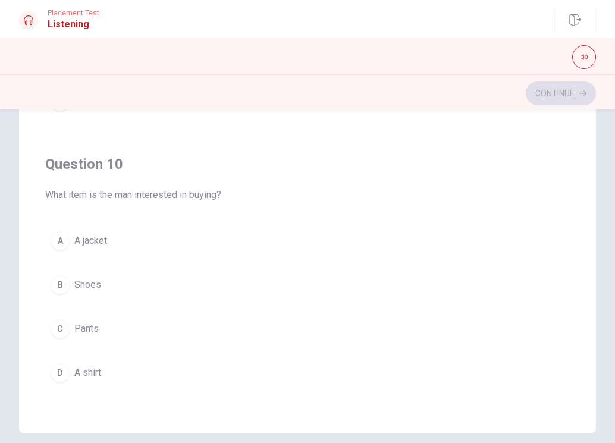
click at [89, 278] on span "Shoes" at bounding box center [87, 285] width 27 height 14
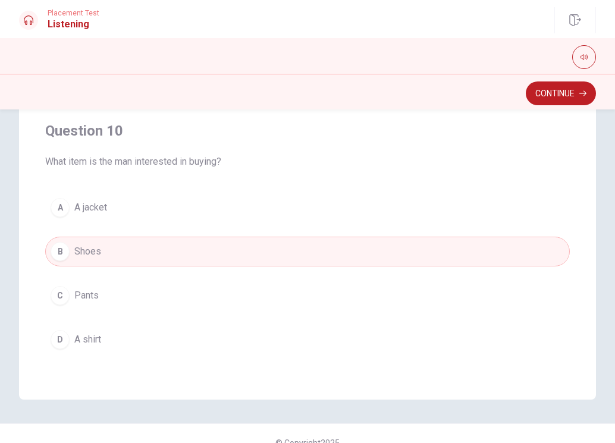
scroll to position [230, 0]
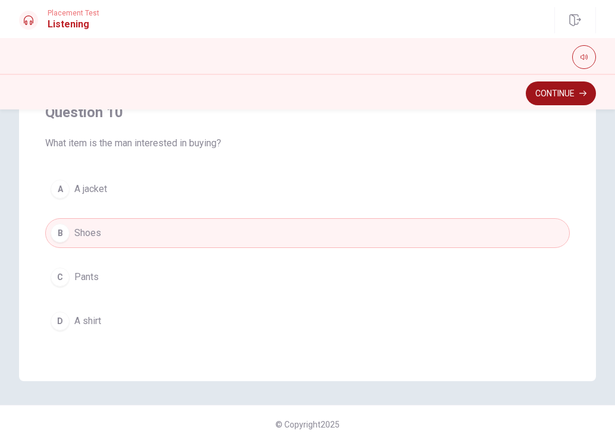
click at [566, 90] on button "Continue" at bounding box center [561, 93] width 70 height 24
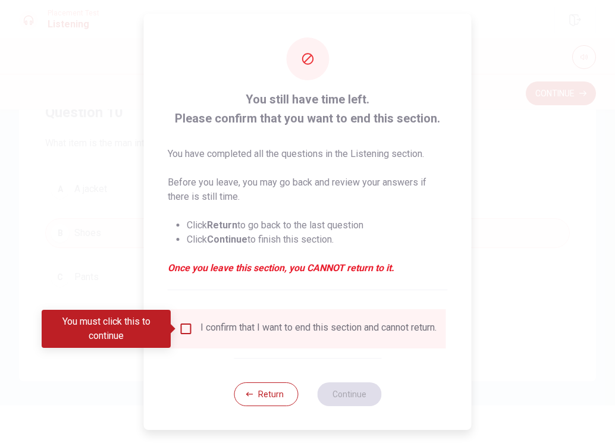
click at [187, 328] on input "You must click this to continue" at bounding box center [186, 329] width 14 height 14
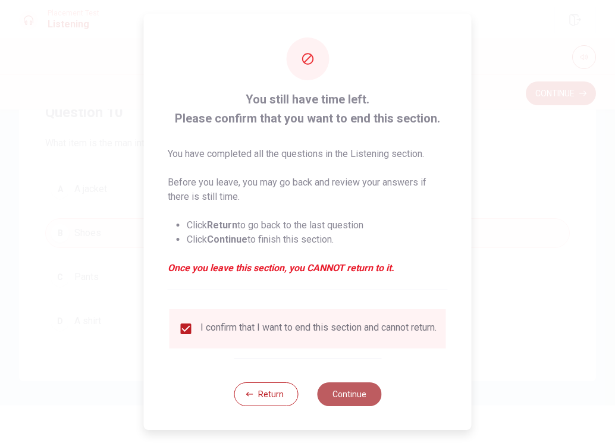
click at [349, 393] on button "Continue" at bounding box center [349, 394] width 64 height 24
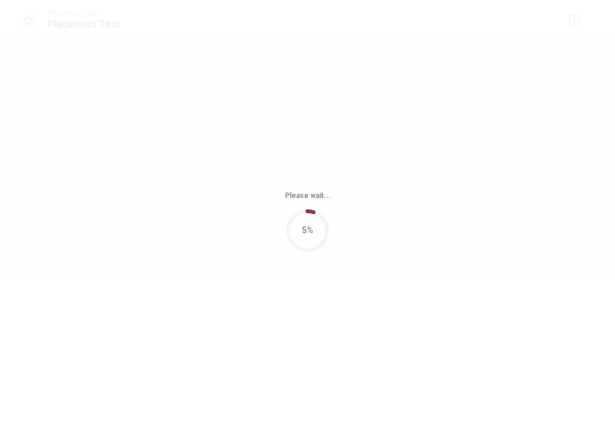
scroll to position [0, 0]
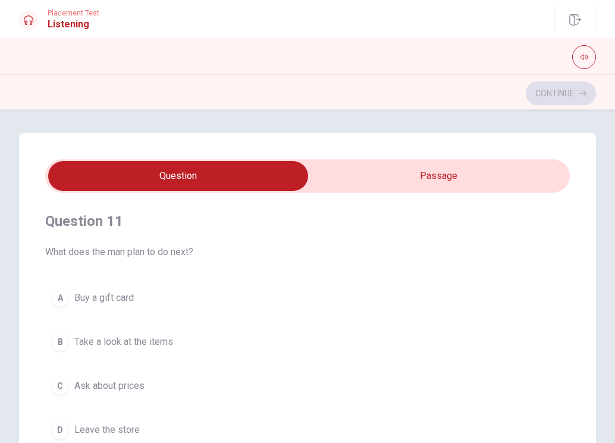
click at [139, 344] on span "Take a look at the items" at bounding box center [123, 342] width 99 height 14
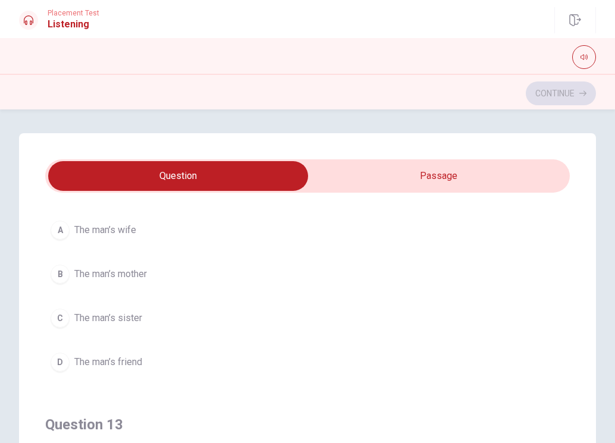
scroll to position [357, 0]
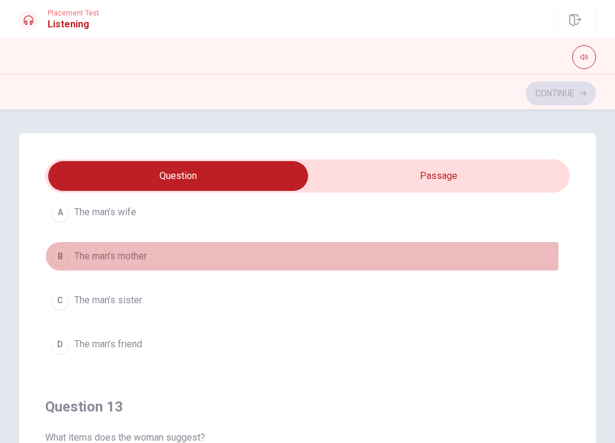
click at [121, 254] on span "The man’s mother" at bounding box center [110, 256] width 73 height 14
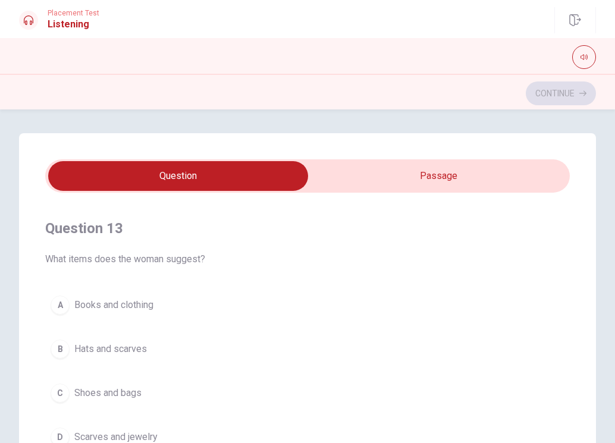
scroll to position [595, 0]
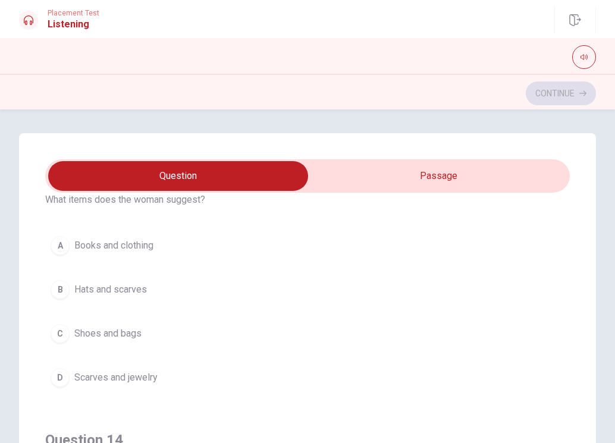
click at [139, 375] on span "Scarves and jewelry" at bounding box center [115, 378] width 83 height 14
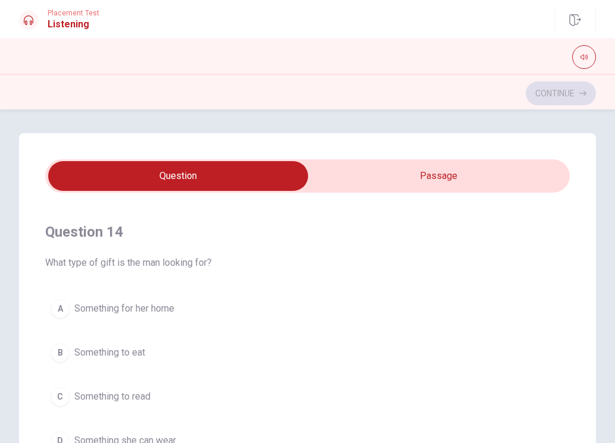
scroll to position [833, 0]
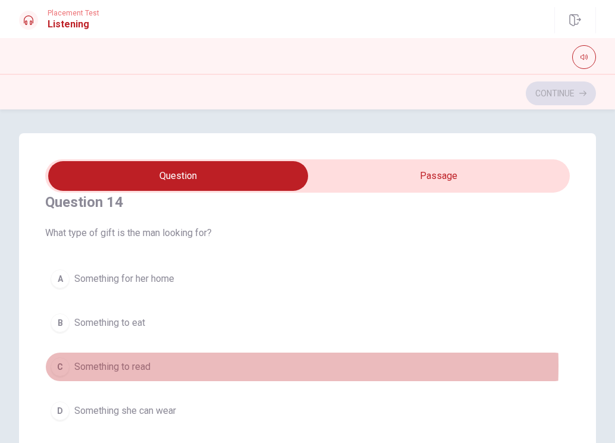
click at [139, 366] on span "Something to read" at bounding box center [112, 367] width 76 height 14
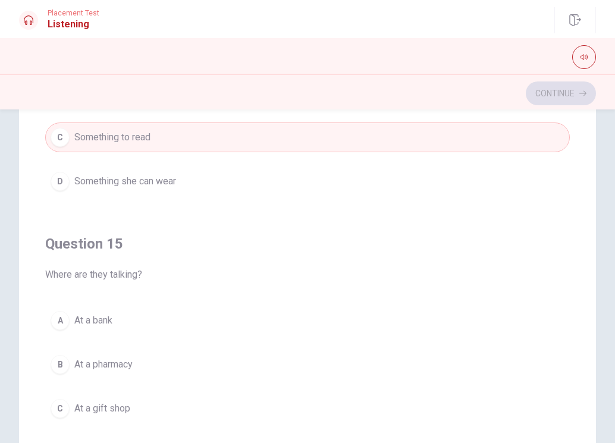
scroll to position [119, 0]
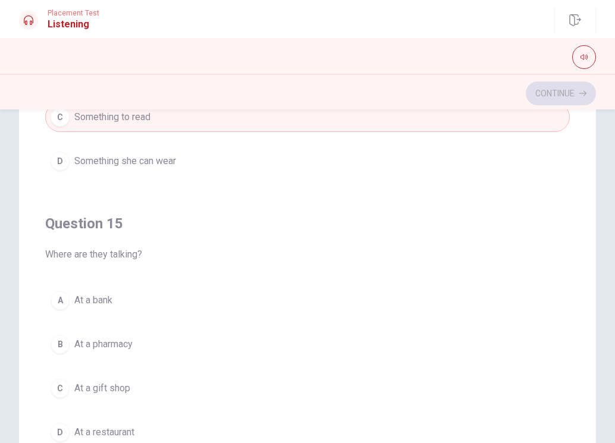
click at [98, 300] on span "At a bank" at bounding box center [93, 300] width 38 height 14
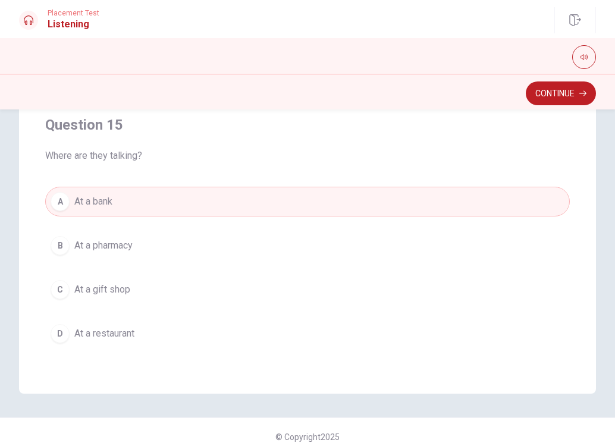
scroll to position [230, 0]
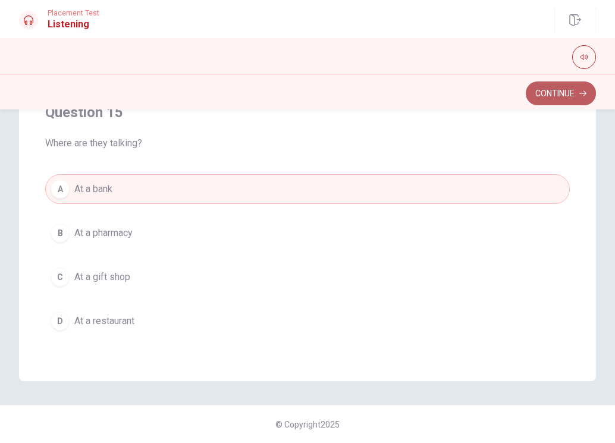
click at [545, 86] on button "Continue" at bounding box center [561, 93] width 70 height 24
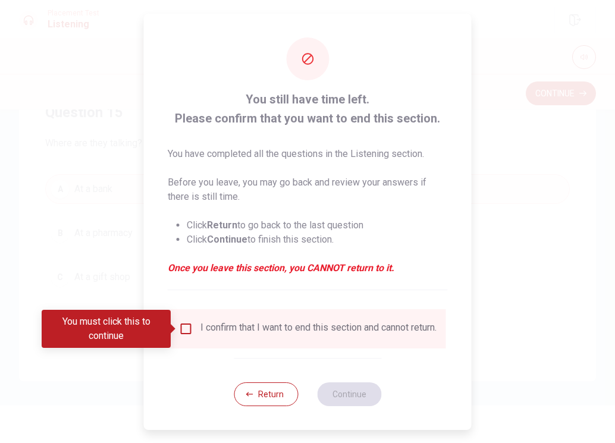
click at [183, 324] on input "You must click this to continue" at bounding box center [186, 329] width 14 height 14
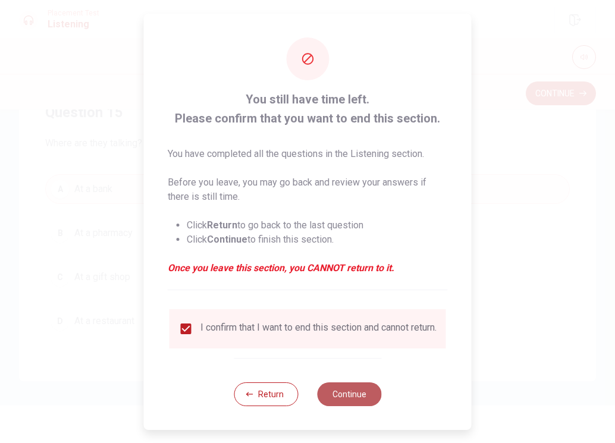
click at [350, 390] on button "Continue" at bounding box center [349, 394] width 64 height 24
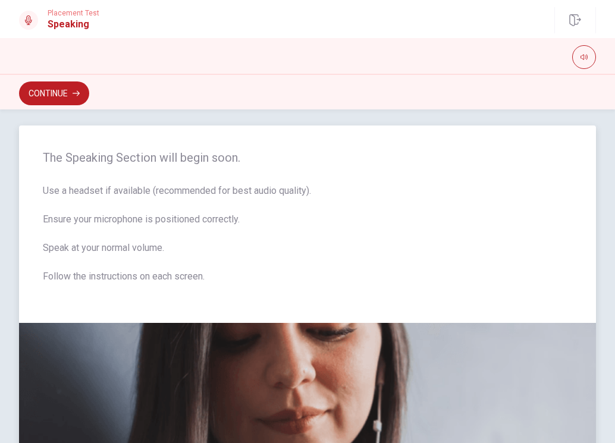
scroll to position [0, 0]
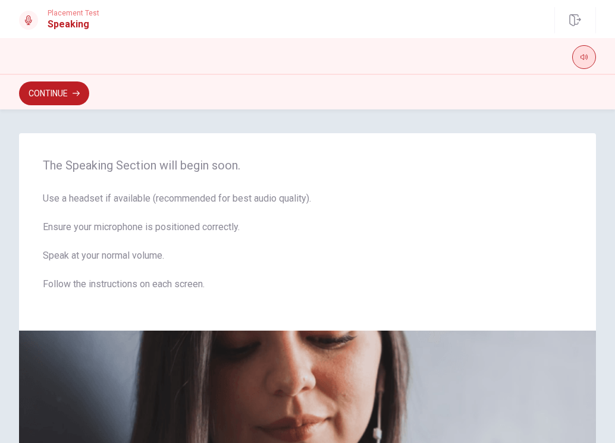
click at [584, 54] on icon "button" at bounding box center [583, 57] width 7 height 7
click at [52, 86] on button "Continue" at bounding box center [54, 93] width 70 height 24
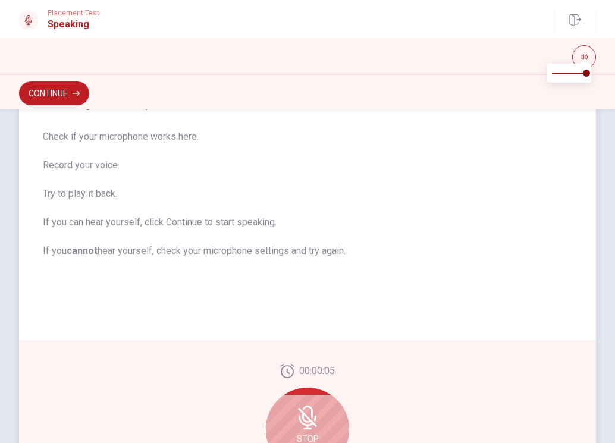
scroll to position [164, 0]
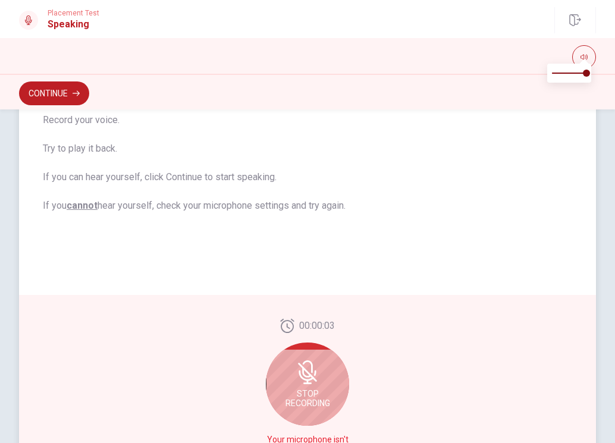
click at [307, 362] on icon at bounding box center [308, 366] width 10 height 12
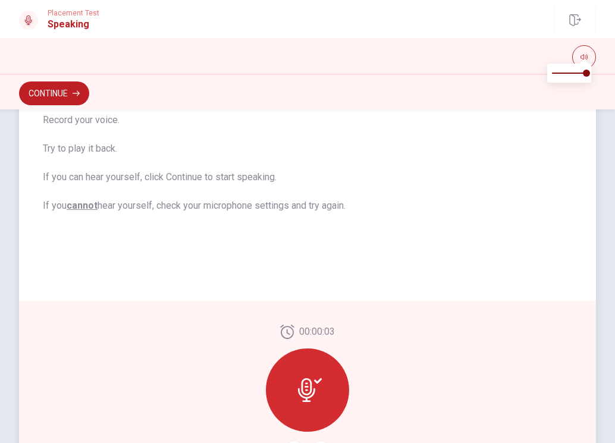
click at [309, 381] on icon at bounding box center [310, 390] width 24 height 24
click at [306, 378] on icon at bounding box center [310, 390] width 24 height 24
click at [314, 381] on icon at bounding box center [318, 380] width 8 height 5
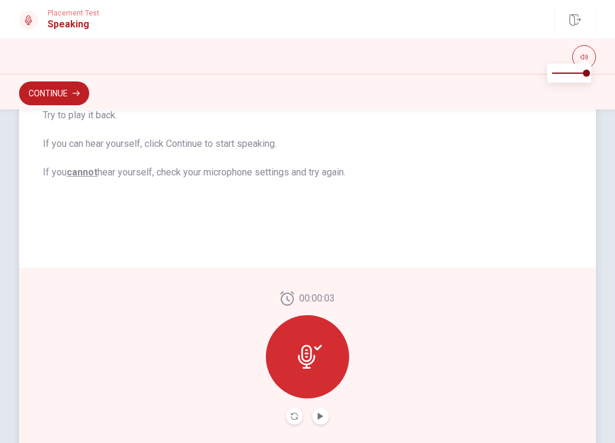
scroll to position [230, 0]
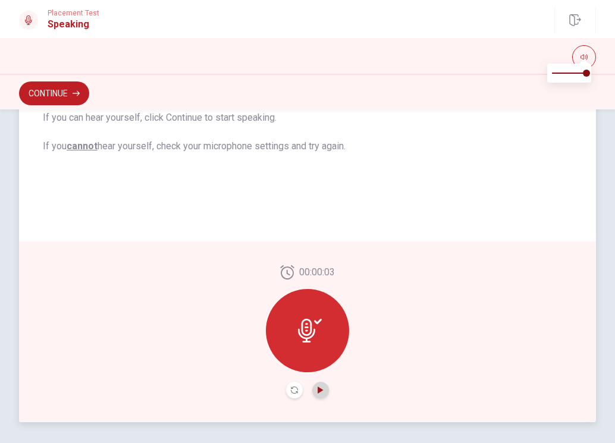
click at [318, 390] on icon "Play Audio" at bounding box center [320, 390] width 5 height 7
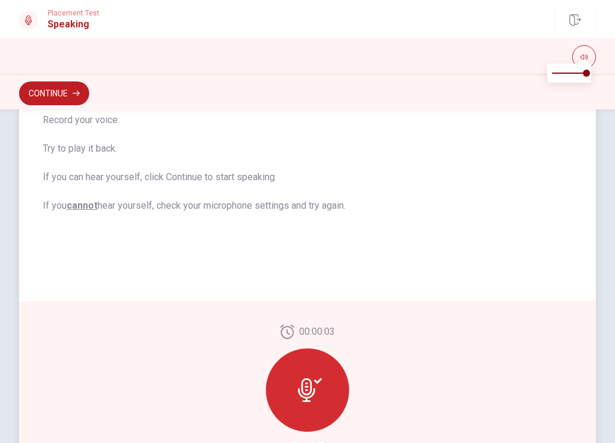
click at [313, 374] on div at bounding box center [307, 390] width 83 height 83
click at [308, 382] on icon at bounding box center [306, 390] width 17 height 24
click at [306, 381] on icon at bounding box center [306, 390] width 17 height 24
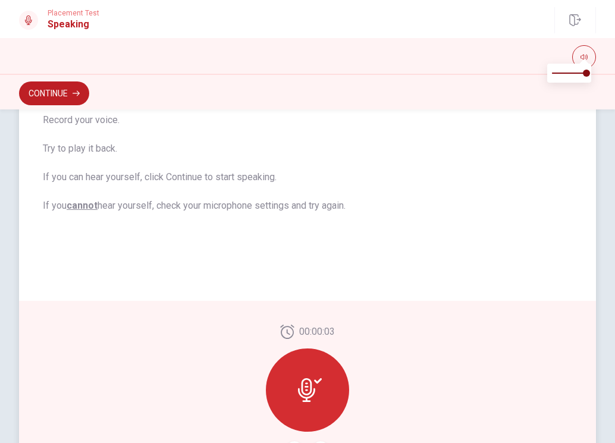
click at [308, 378] on icon at bounding box center [310, 390] width 24 height 24
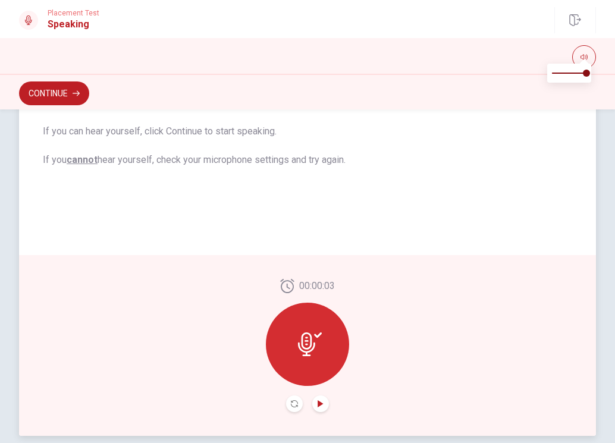
scroll to position [230, 0]
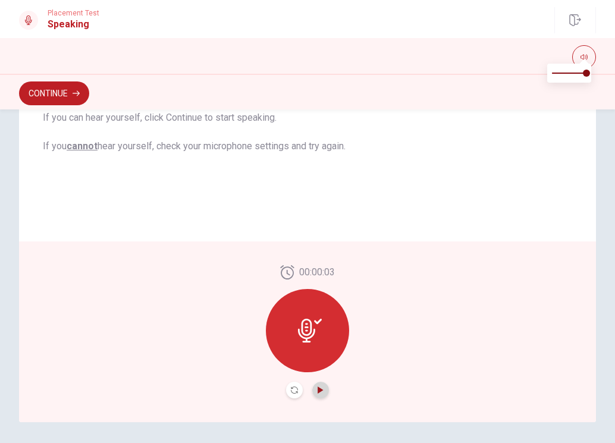
click at [319, 387] on icon "Play Audio" at bounding box center [320, 390] width 7 height 7
click at [302, 326] on icon at bounding box center [310, 331] width 24 height 24
click at [285, 271] on icon at bounding box center [287, 272] width 14 height 14
click at [298, 324] on icon at bounding box center [310, 331] width 24 height 24
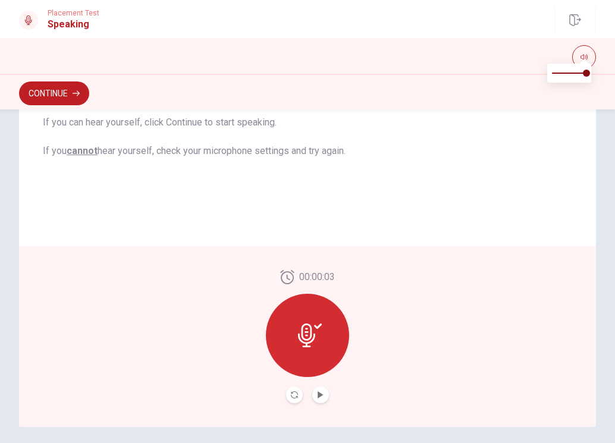
scroll to position [238, 0]
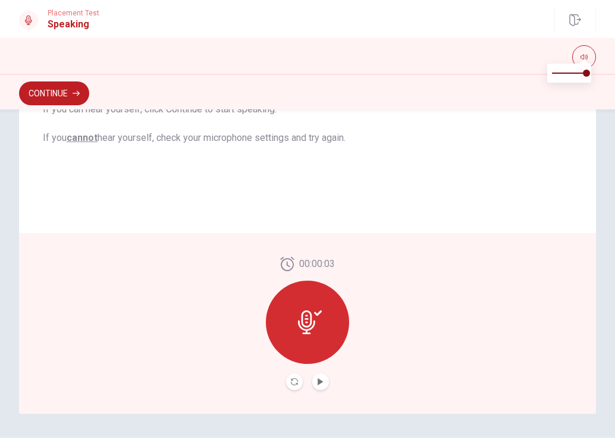
click at [312, 309] on div at bounding box center [307, 322] width 83 height 83
click at [310, 312] on icon at bounding box center [310, 322] width 24 height 24
click at [313, 381] on button "Play Audio" at bounding box center [320, 382] width 17 height 17
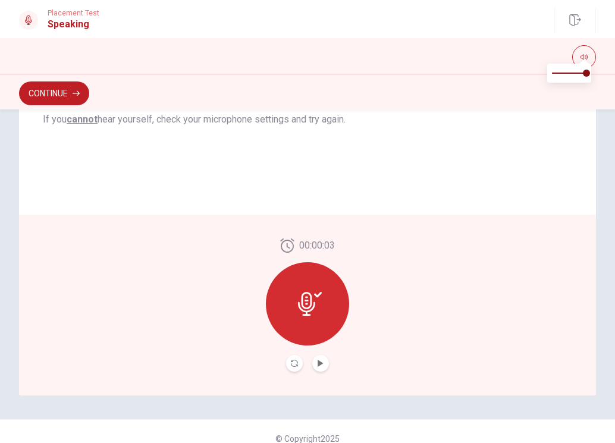
scroll to position [271, 0]
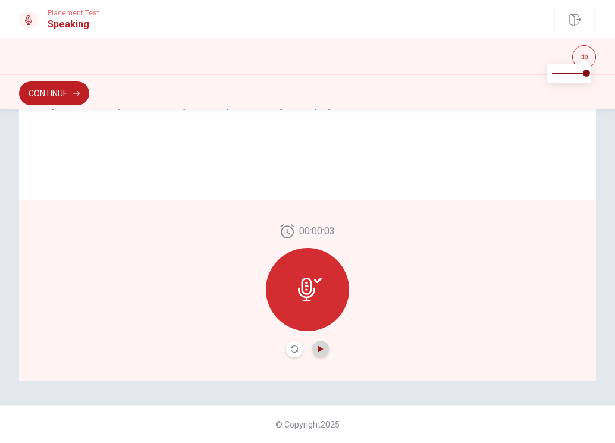
click at [317, 349] on icon "Play Audio" at bounding box center [320, 349] width 7 height 7
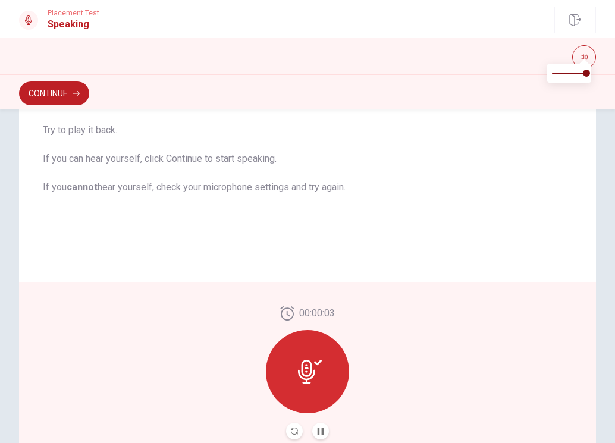
scroll to position [211, 0]
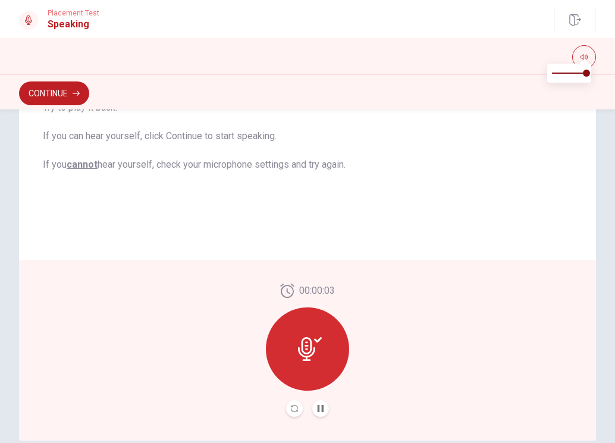
click at [302, 341] on icon at bounding box center [310, 349] width 24 height 24
click at [64, 88] on button "Continue" at bounding box center [54, 93] width 70 height 24
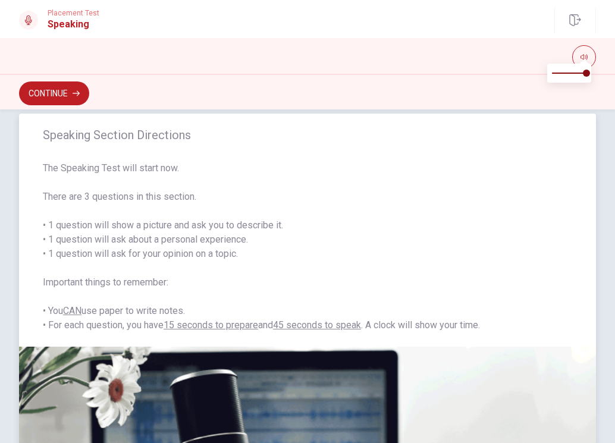
scroll to position [0, 0]
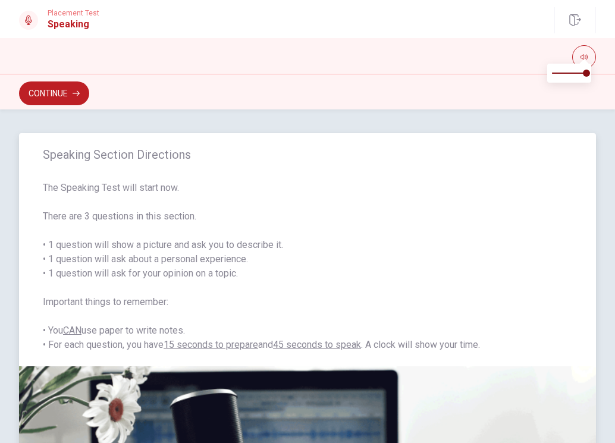
click at [124, 158] on span "Speaking Section Directions" at bounding box center [307, 154] width 529 height 14
click at [59, 86] on button "Continue" at bounding box center [54, 93] width 70 height 24
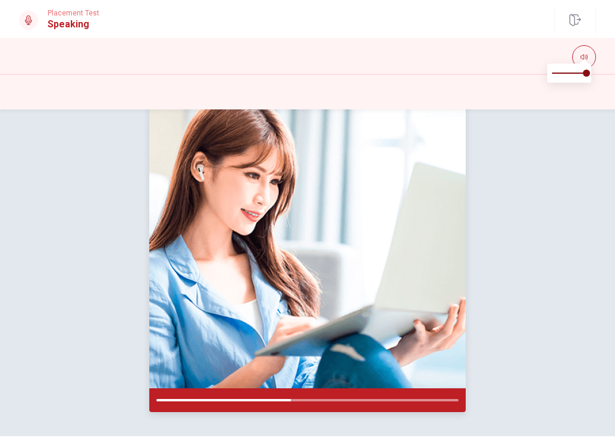
scroll to position [150, 0]
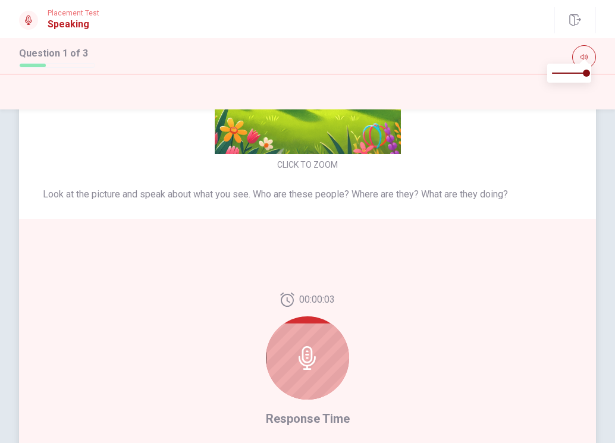
click at [307, 346] on icon at bounding box center [308, 358] width 24 height 24
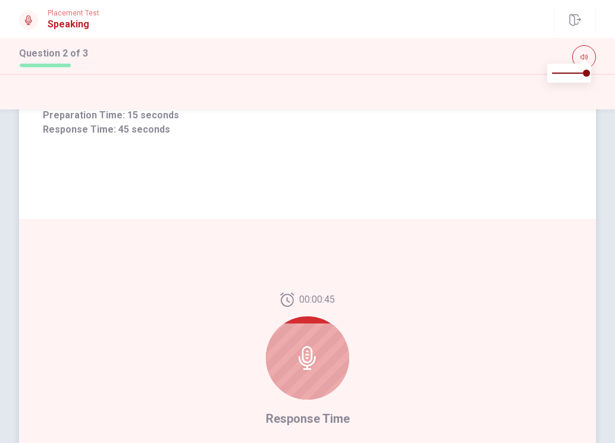
scroll to position [209, 0]
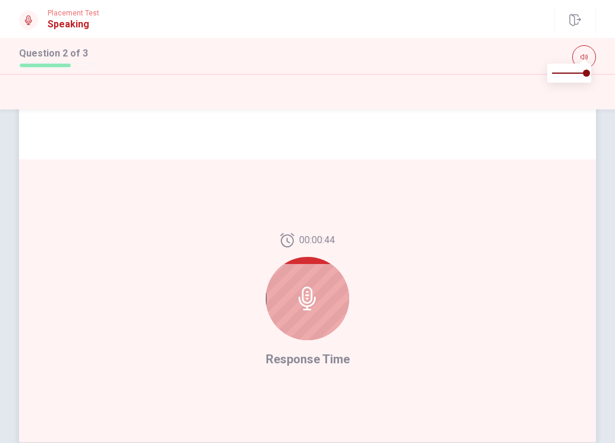
click at [306, 291] on icon at bounding box center [308, 299] width 24 height 24
click at [303, 290] on icon at bounding box center [308, 299] width 24 height 24
click at [305, 289] on icon at bounding box center [308, 299] width 24 height 24
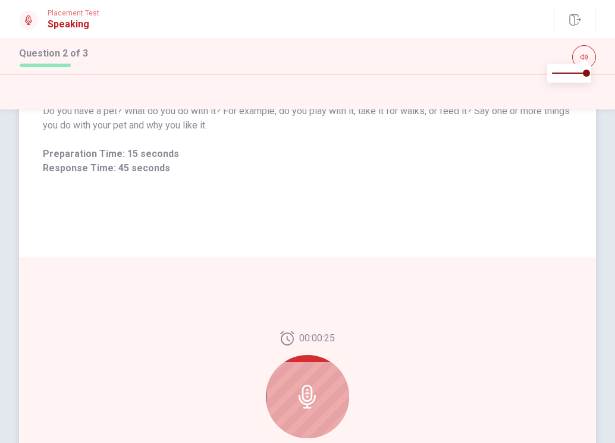
scroll to position [92, 0]
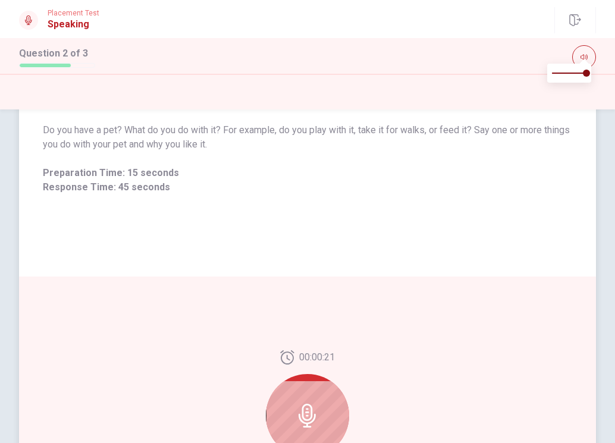
click at [303, 388] on div at bounding box center [307, 415] width 83 height 83
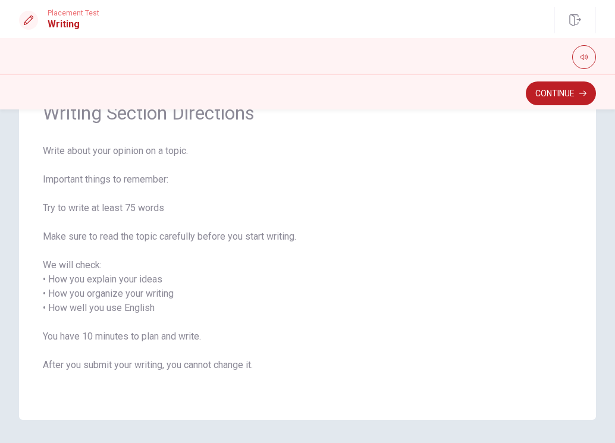
scroll to position [45, 0]
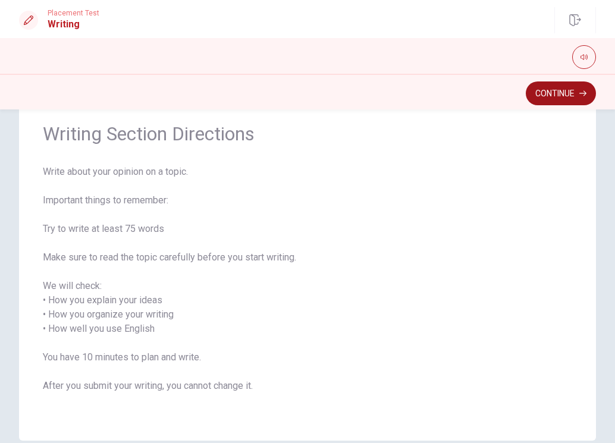
click at [559, 89] on button "Continue" at bounding box center [561, 93] width 70 height 24
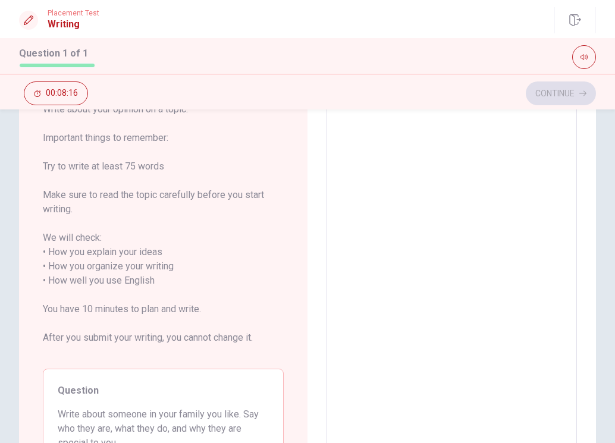
scroll to position [0, 0]
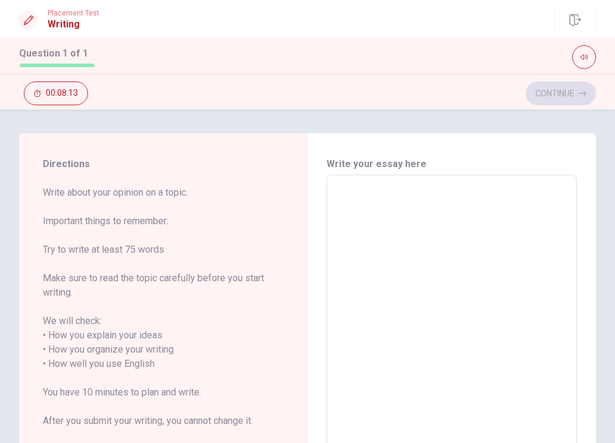
click at [351, 191] on textarea at bounding box center [452, 364] width 234 height 359
click at [562, 91] on div "Continue 00:08:06" at bounding box center [307, 93] width 577 height 23
drag, startPoint x: 47, startPoint y: 194, endPoint x: 113, endPoint y: 198, distance: 66.1
click at [113, 198] on span "Write about your opinion on a topic. Important things to remember: Try to write…" at bounding box center [163, 314] width 241 height 257
drag, startPoint x: 59, startPoint y: 217, endPoint x: 208, endPoint y: 222, distance: 148.2
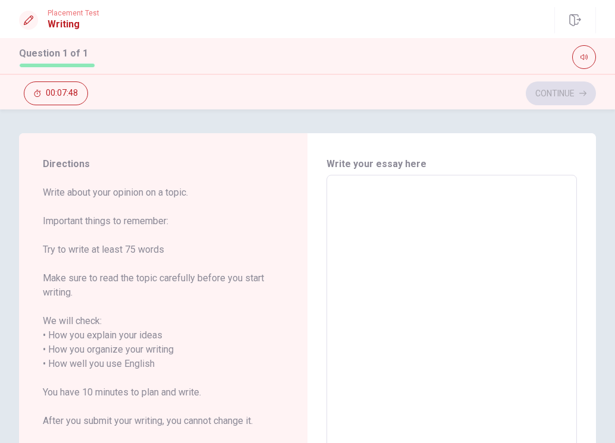
click at [188, 228] on span "Write about your opinion on a topic. Important things to remember: Try to write…" at bounding box center [163, 314] width 241 height 257
click at [351, 193] on textarea at bounding box center [452, 364] width 234 height 359
click at [555, 93] on div "Continue 00:07:29" at bounding box center [307, 93] width 577 height 23
click at [555, 93] on div "Continue 00:07:28" at bounding box center [307, 93] width 577 height 23
click at [327, 220] on div "x ​" at bounding box center [452, 364] width 250 height 378
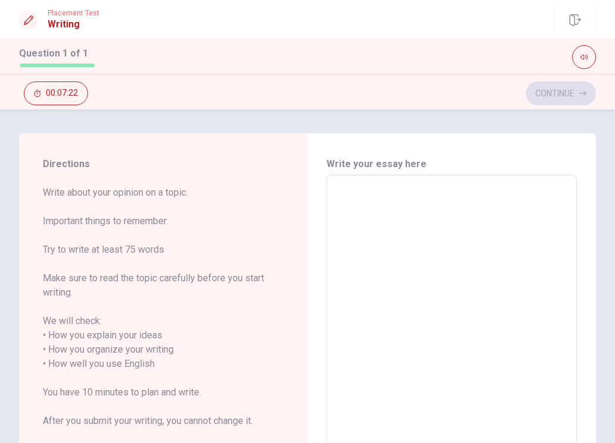
click at [363, 204] on textarea at bounding box center [452, 364] width 234 height 359
type textarea "W"
type textarea "x"
type textarea "Wi"
type textarea "x"
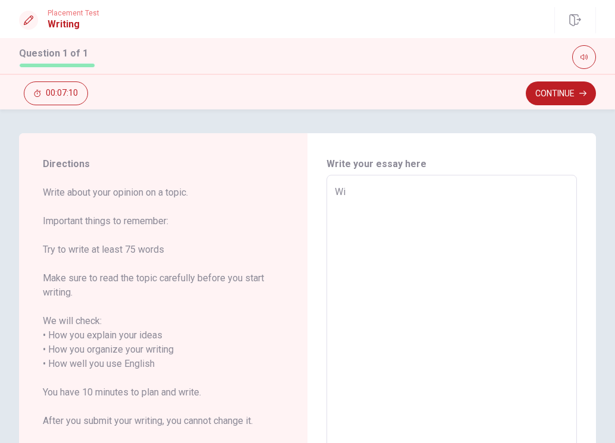
type textarea "Wir"
type textarea "x"
type textarea "[PERSON_NAME]"
type textarea "x"
type textarea "Wirte"
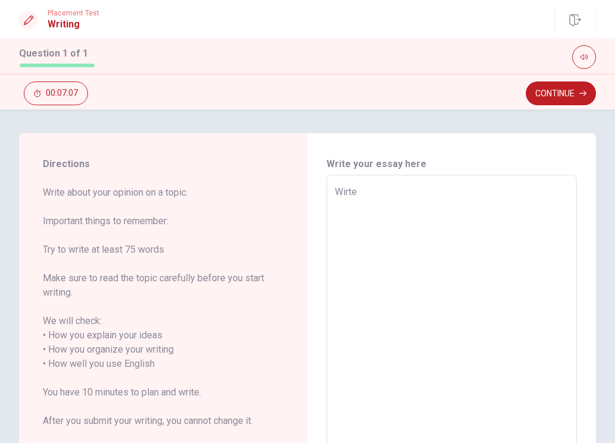
type textarea "x"
type textarea "Wirte"
type textarea "x"
type textarea "Wirte a"
type textarea "x"
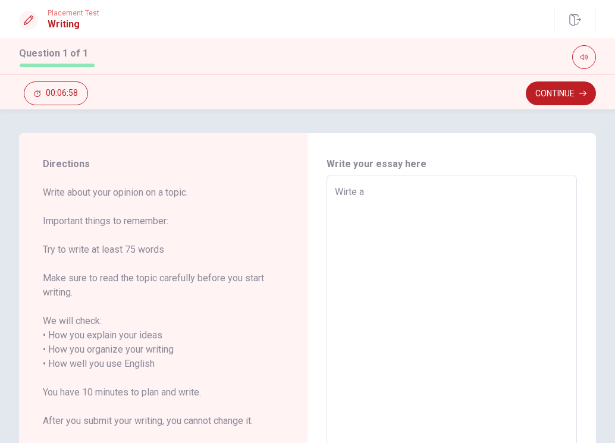
type textarea "Wirte ab"
type textarea "x"
type textarea "Wirte abo"
type textarea "x"
type textarea "Wirte abou"
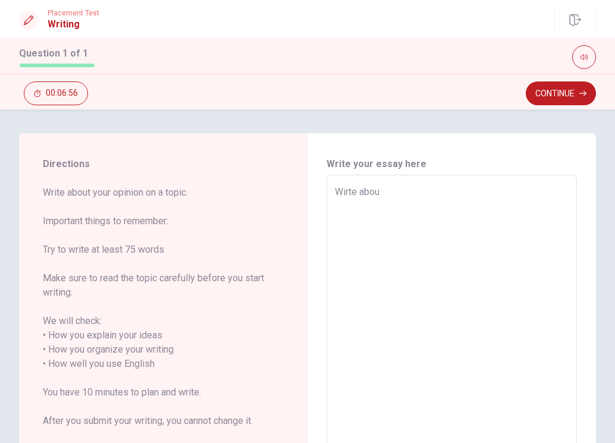
type textarea "x"
type textarea "Wirte about"
type textarea "x"
type textarea "Wirte about"
type textarea "x"
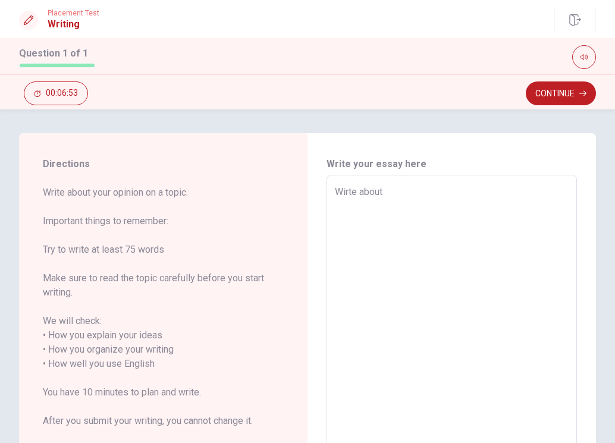
type textarea "Wirte about y"
type textarea "x"
type textarea "Wirte about yo"
type textarea "x"
type textarea "Wirte about you"
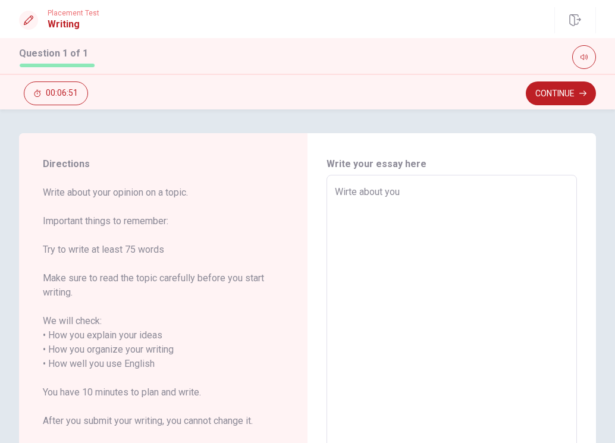
type textarea "x"
type textarea "Wirte about your"
type textarea "x"
type textarea "Wirte about your"
type textarea "x"
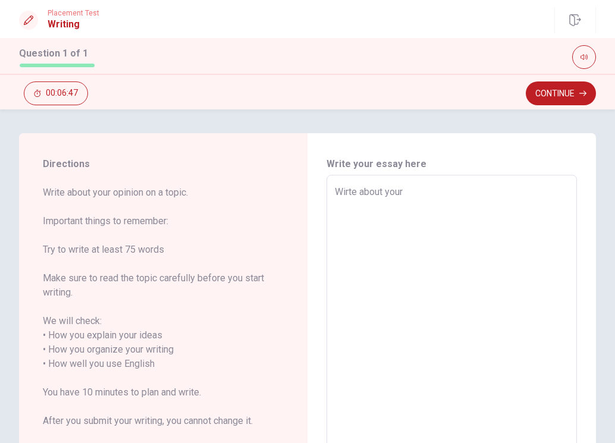
type textarea "Wirte about your o"
type textarea "x"
type textarea "Wirte about your op"
type textarea "x"
type textarea "Wirte about your opi"
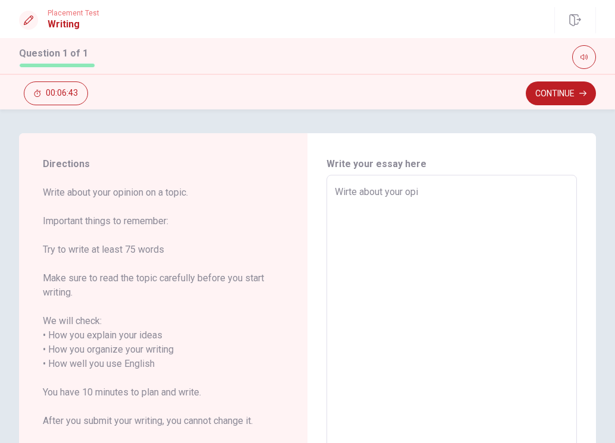
type textarea "x"
type textarea "Wirte about your opin"
type textarea "x"
type textarea "Wirte about your opini"
type textarea "x"
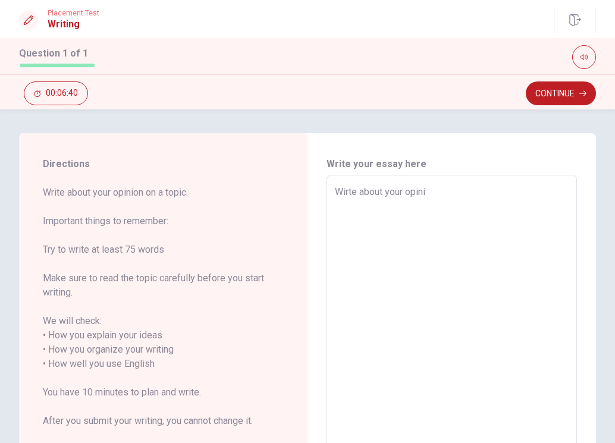
type textarea "Wirte about your opinio"
type textarea "x"
type textarea "Wirte about your opinion"
type textarea "x"
type textarea "Wirte about your opinion"
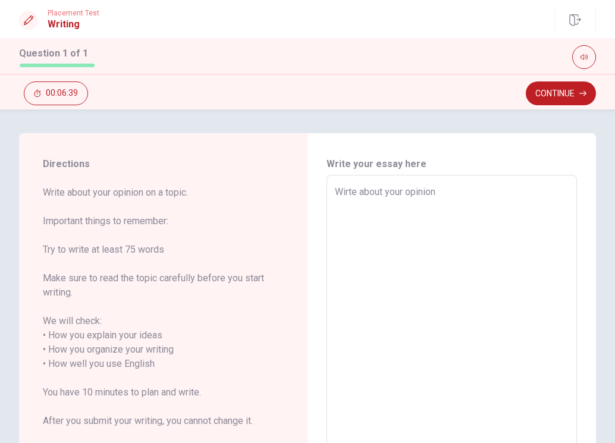
type textarea "x"
type textarea "Wirte about your opinion a"
type textarea "x"
type textarea "Wirte about your opinion a"
type textarea "x"
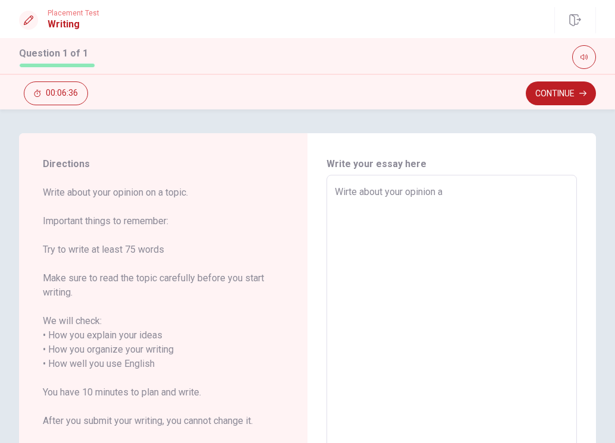
type textarea "Wirte about your opinion a t"
type textarea "x"
type textarea "Wirte about your opinion a to"
type textarea "x"
type textarea "Wirte about your opinion a top"
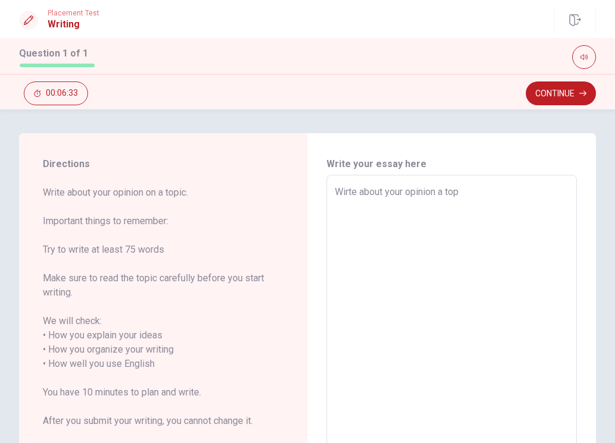
type textarea "x"
type textarea "Wirte about your opinion a topi"
type textarea "x"
type textarea "Wirte about your opinion a topic"
type textarea "x"
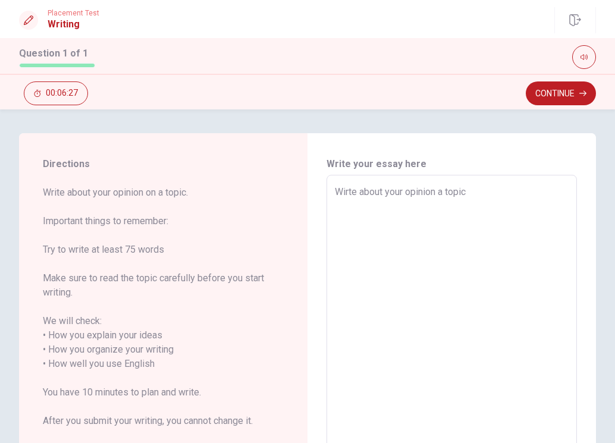
type textarea "Wirte about your opinion a topic"
type textarea "x"
type textarea "Wirte about your opinion a topic i"
type textarea "x"
type textarea "Wirte about your opinion a topic im"
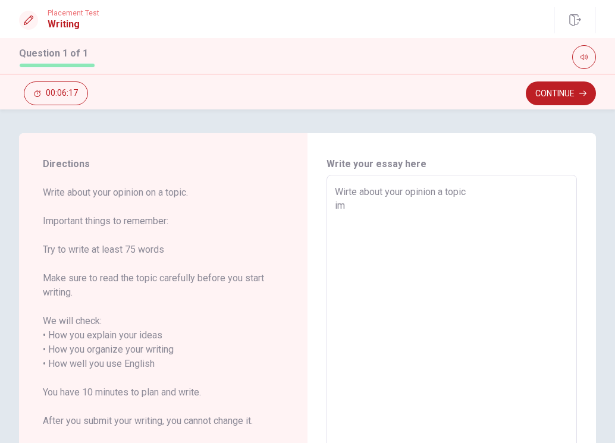
type textarea "x"
type textarea "Wirte about your opinion a topic imp"
type textarea "x"
type textarea "Wirte about your opinion a topic impo"
type textarea "x"
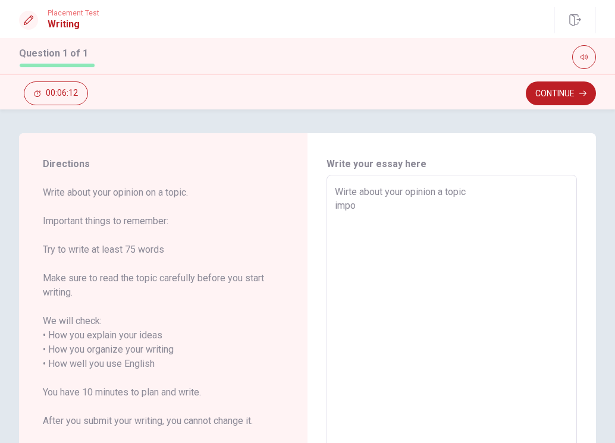
type textarea "Wirte about your opinion a topic impor"
type textarea "x"
type textarea "Wirte about your opinion a topic import"
type textarea "x"
type textarea "Wirte about your opinion a topic importa"
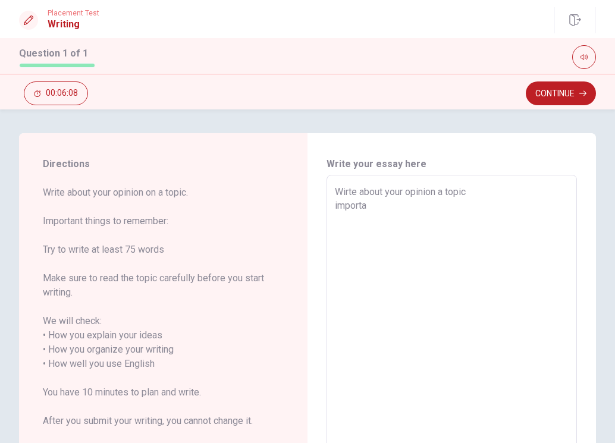
type textarea "x"
type textarea "Wirte about your opinion a topic importan"
type textarea "x"
type textarea "Wirte about your opinion a topic important"
type textarea "x"
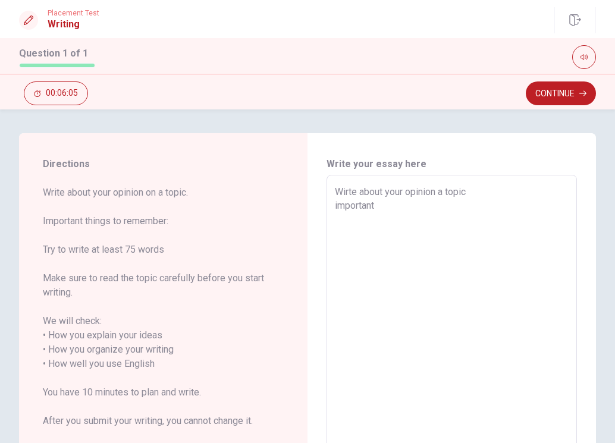
type textarea "Wirte about your opinion a topic important"
type textarea "x"
type textarea "Wirte about your opinion a topic important t"
type textarea "x"
type textarea "Wirte about your opinion a topic important th"
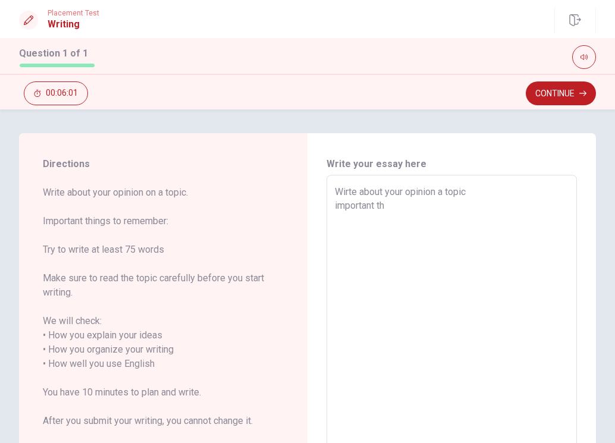
type textarea "x"
type textarea "Wirte about your opinion a topic important thi"
type textarea "x"
type textarea "Wirte about your opinion a topic important thin"
type textarea "x"
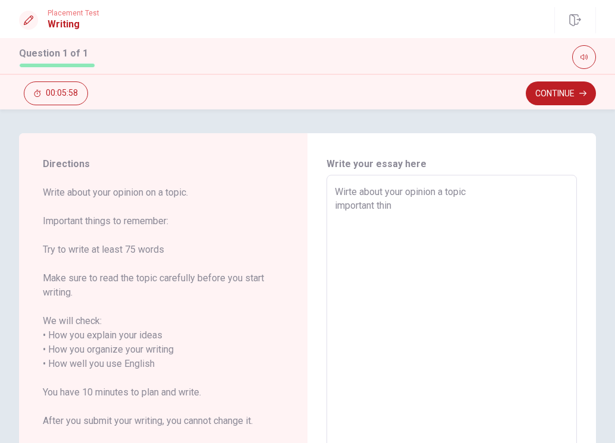
type textarea "Wirte about your opinion a topic important thing"
type textarea "x"
type textarea "Wirte about your opinion a topic important things"
type textarea "x"
type textarea "Wirte about your opinion a topic important things"
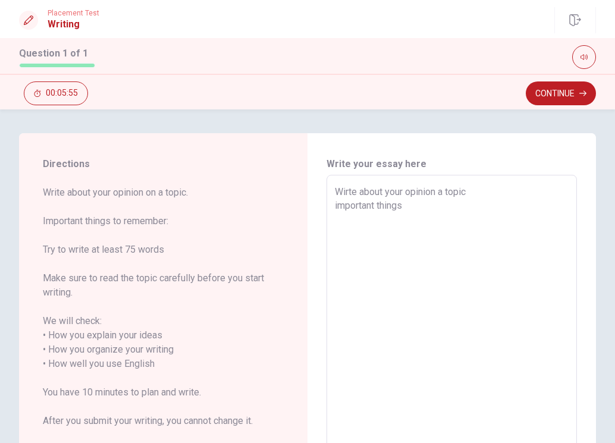
type textarea "x"
type textarea "Wirte about your opinion a topic important things t"
type textarea "x"
type textarea "Wirte about your opinion a topic important things to"
type textarea "x"
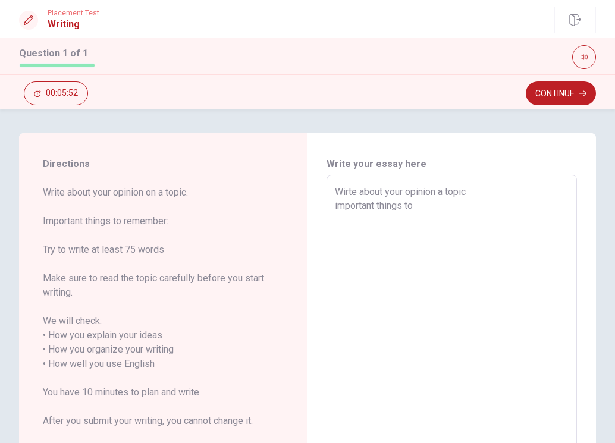
type textarea "Wirte about your opinion a topic important things to"
type textarea "x"
type textarea "Wirte about your opinion a topic important things to r"
type textarea "x"
type textarea "Wirte about your opinion a topic important things to re"
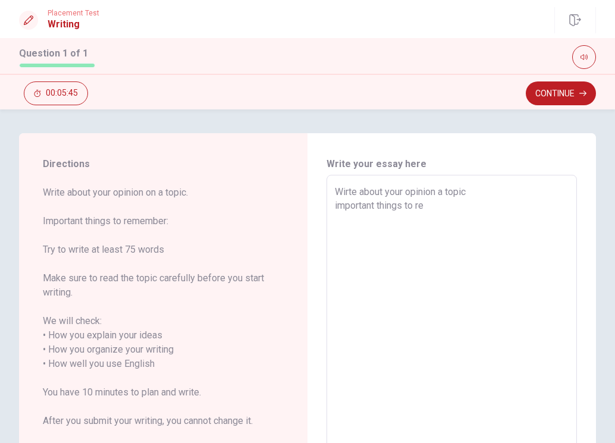
type textarea "x"
type textarea "Wirte about your opinion a topic important things to rem"
type textarea "x"
type textarea "Wirte about your opinion a topic important things to reme"
type textarea "x"
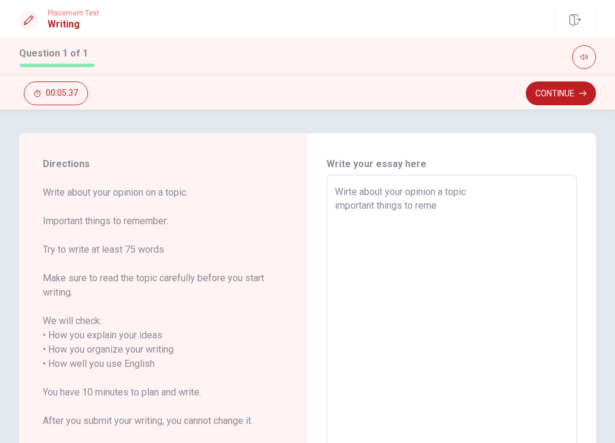
type textarea "Wirte about your opinion a topic important things to remem"
type textarea "x"
type textarea "Wirte about your opinion a topic important things to rememb"
type textarea "x"
type textarea "Wirte about your opinion a topic important things to remembe"
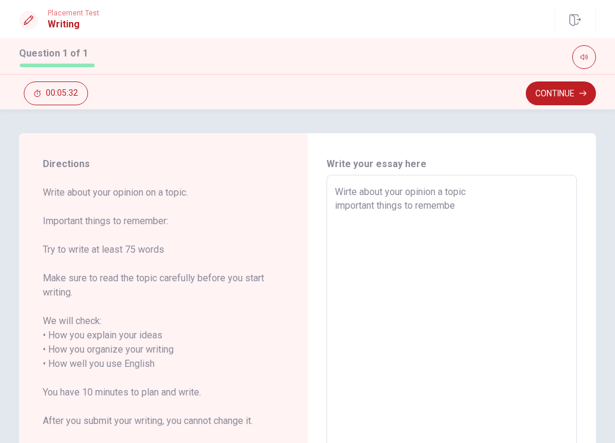
type textarea "x"
type textarea "Wirte about your opinion a topic important things to remember"
type textarea "x"
type textarea "Wirte about your opinion a topic important things to remember"
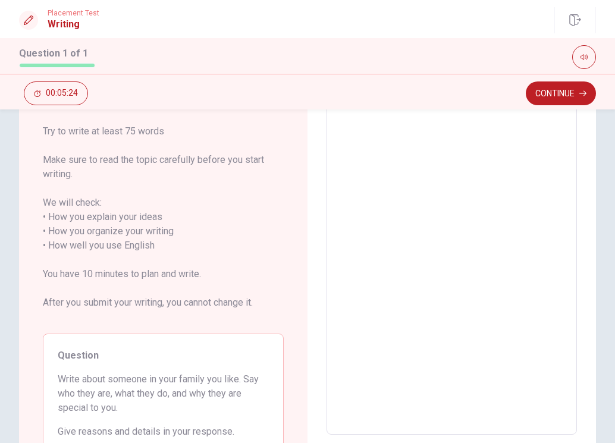
scroll to position [119, 0]
type textarea "x"
type textarea "Wirte about your opinion a topic important things to remember"
click at [566, 89] on button "Continue" at bounding box center [561, 93] width 70 height 24
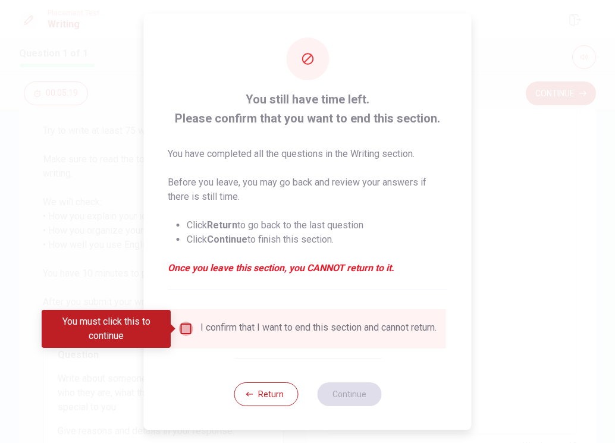
click at [190, 327] on input "You must click this to continue" at bounding box center [186, 329] width 14 height 14
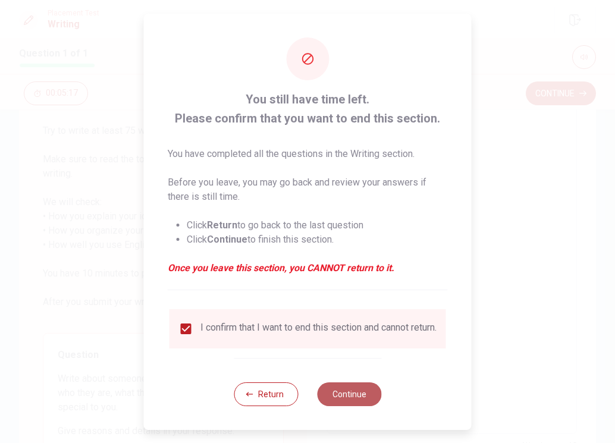
click at [338, 396] on button "Continue" at bounding box center [349, 394] width 64 height 24
type textarea "x"
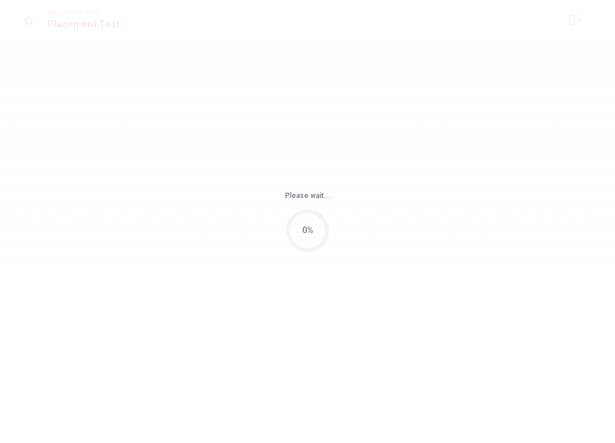
scroll to position [0, 0]
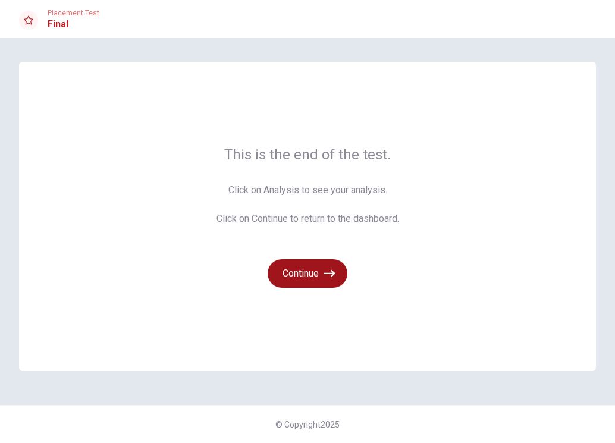
click at [312, 269] on button "Continue" at bounding box center [308, 273] width 80 height 29
